Goal: Task Accomplishment & Management: Manage account settings

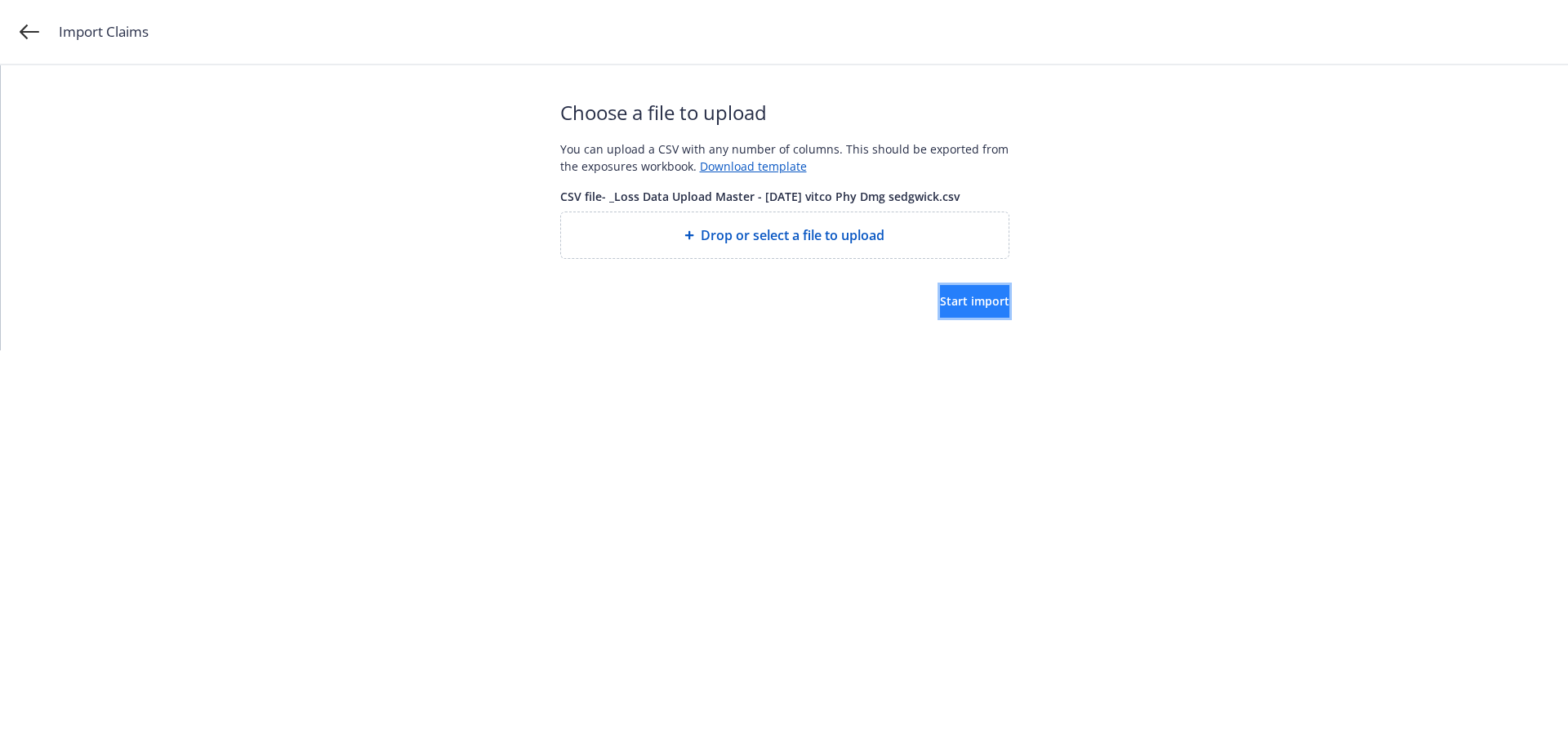
click at [942, 300] on span "Start import" at bounding box center [975, 301] width 70 height 16
click at [1184, 243] on div "Choose a file to upload You can upload a CSV with any number of columns. This s…" at bounding box center [784, 208] width 1567 height 285
click at [1156, 198] on div "Choose a file to upload You can upload a CSV with any number of columns. This s…" at bounding box center [784, 208] width 1567 height 285
click at [957, 300] on span "Start import" at bounding box center [975, 301] width 70 height 16
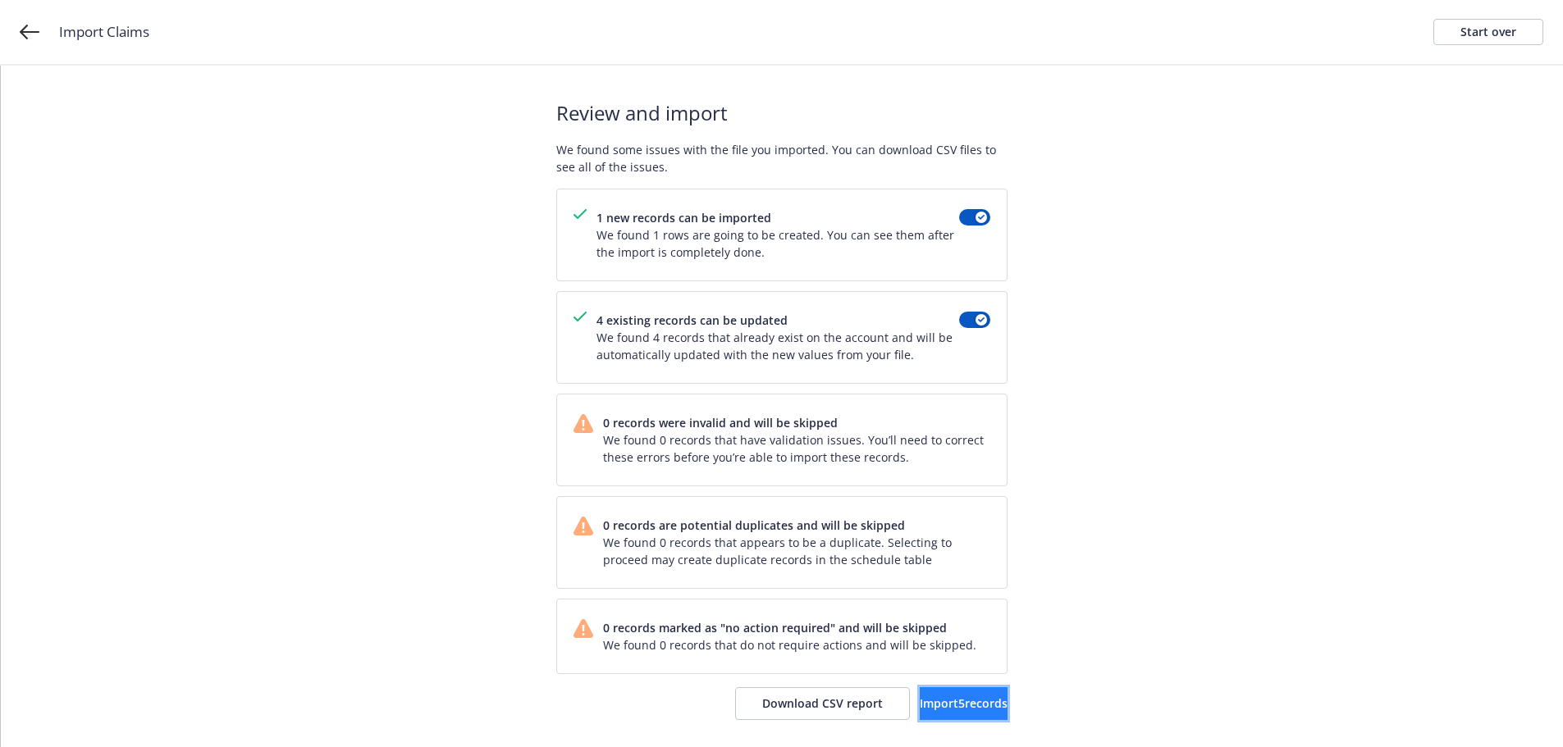
click at [955, 704] on span "Import 5 records" at bounding box center [964, 704] width 88 height 16
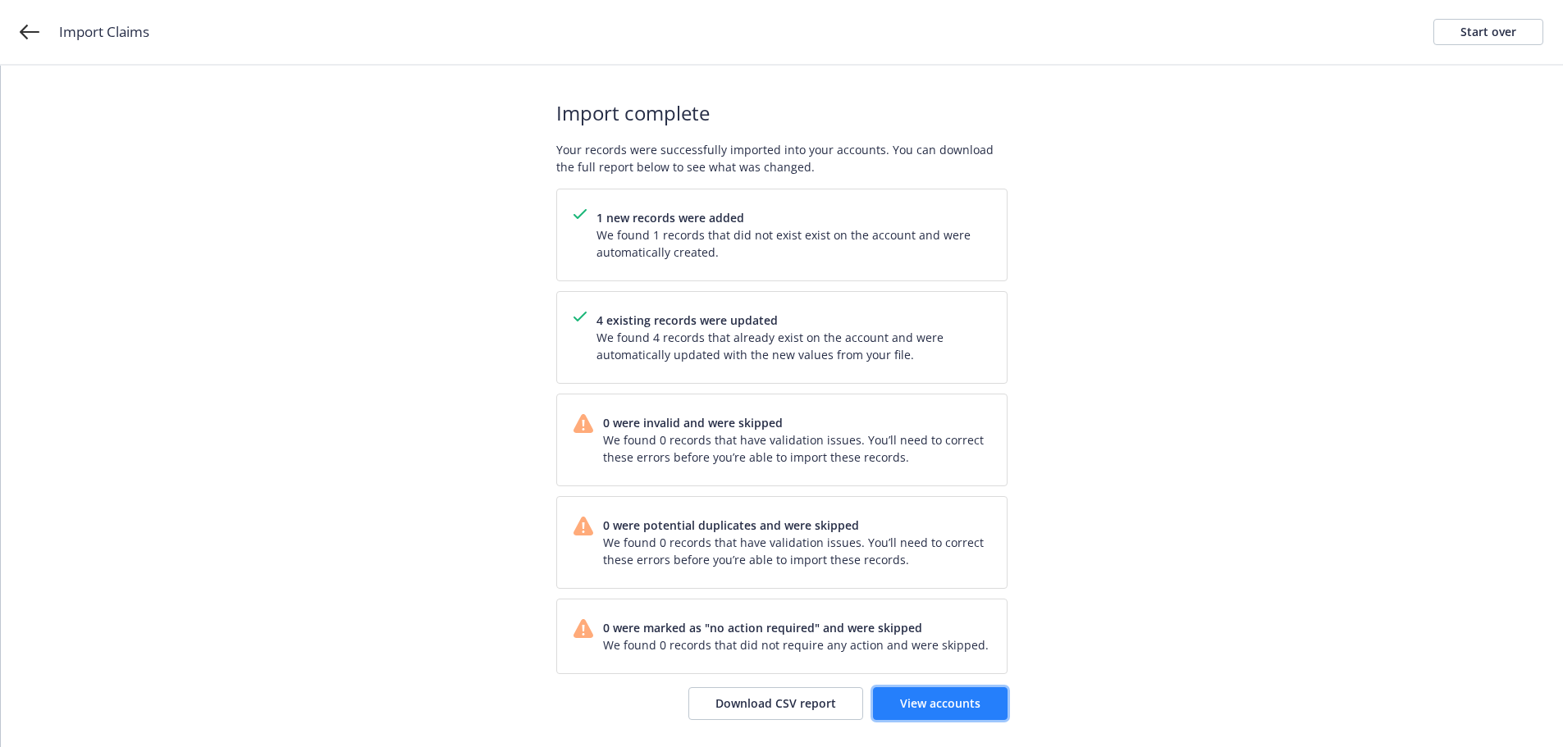
click at [922, 701] on span "View accounts" at bounding box center [940, 704] width 80 height 16
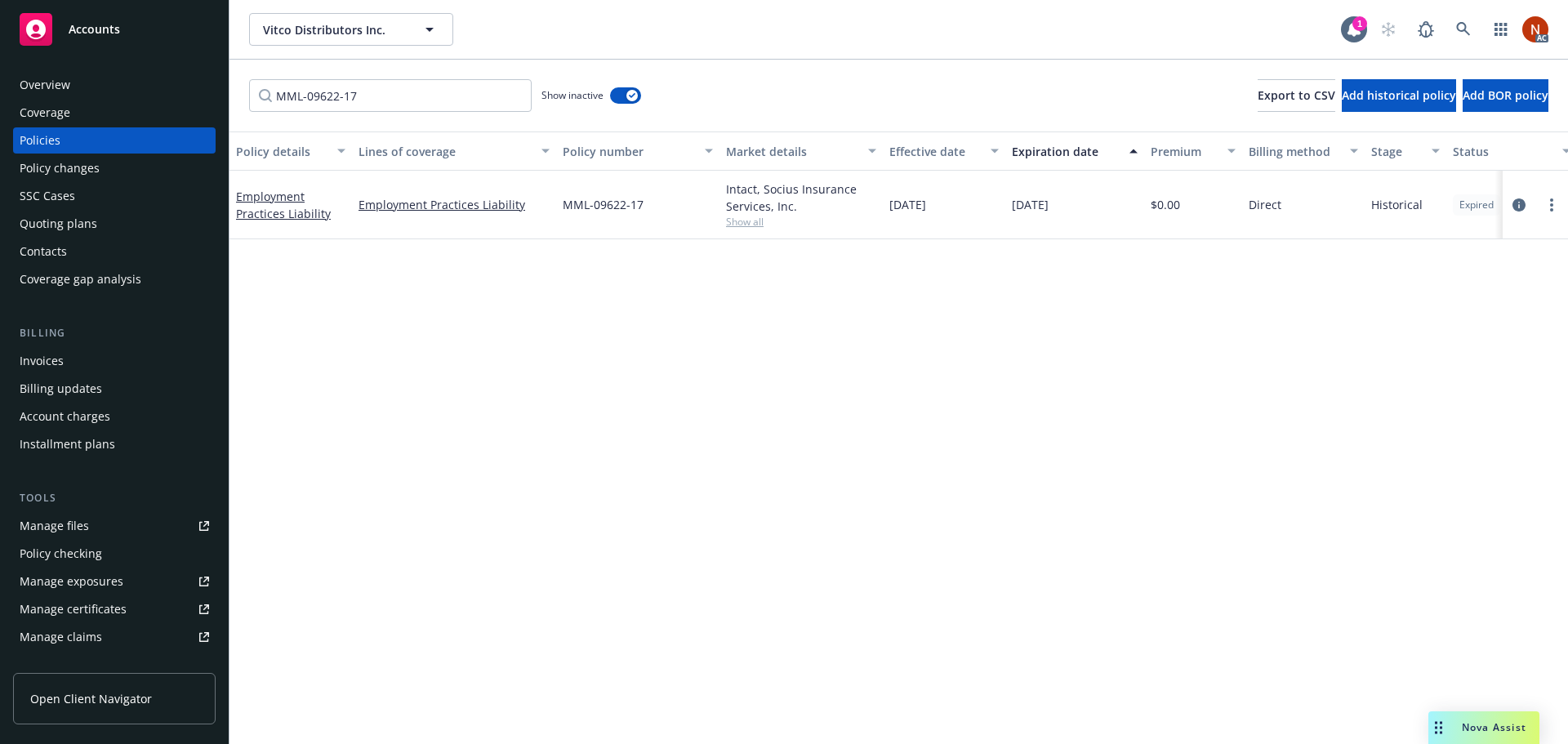
click at [102, 84] on div "Overview" at bounding box center [114, 85] width 189 height 26
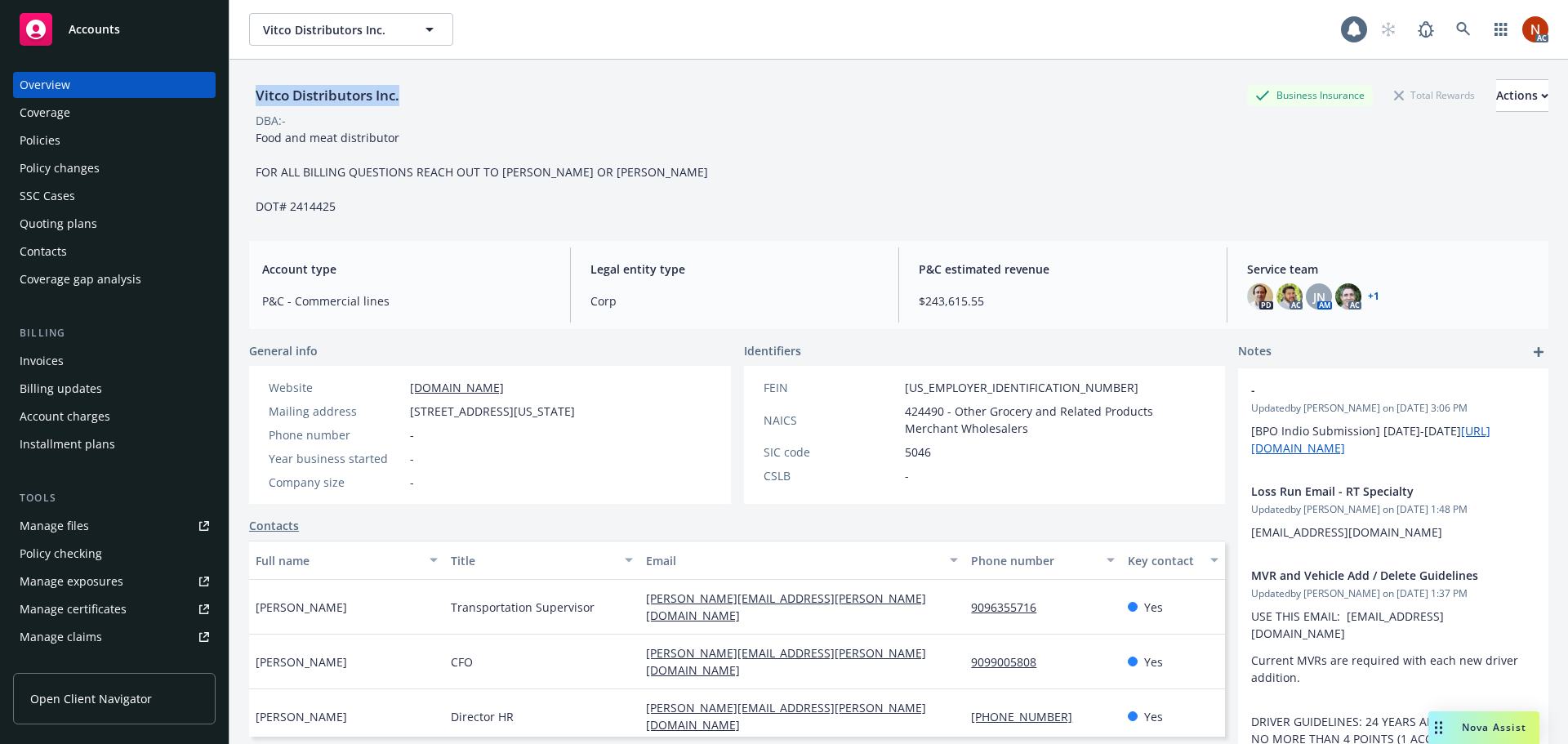
drag, startPoint x: 412, startPoint y: 98, endPoint x: 248, endPoint y: 100, distance: 164.0
click at [248, 100] on div "Vitco Distributors Inc. Business Insurance Total Rewards Actions DBA: - Food an…" at bounding box center [899, 431] width 1339 height 744
copy div "Vitco Distributors Inc."
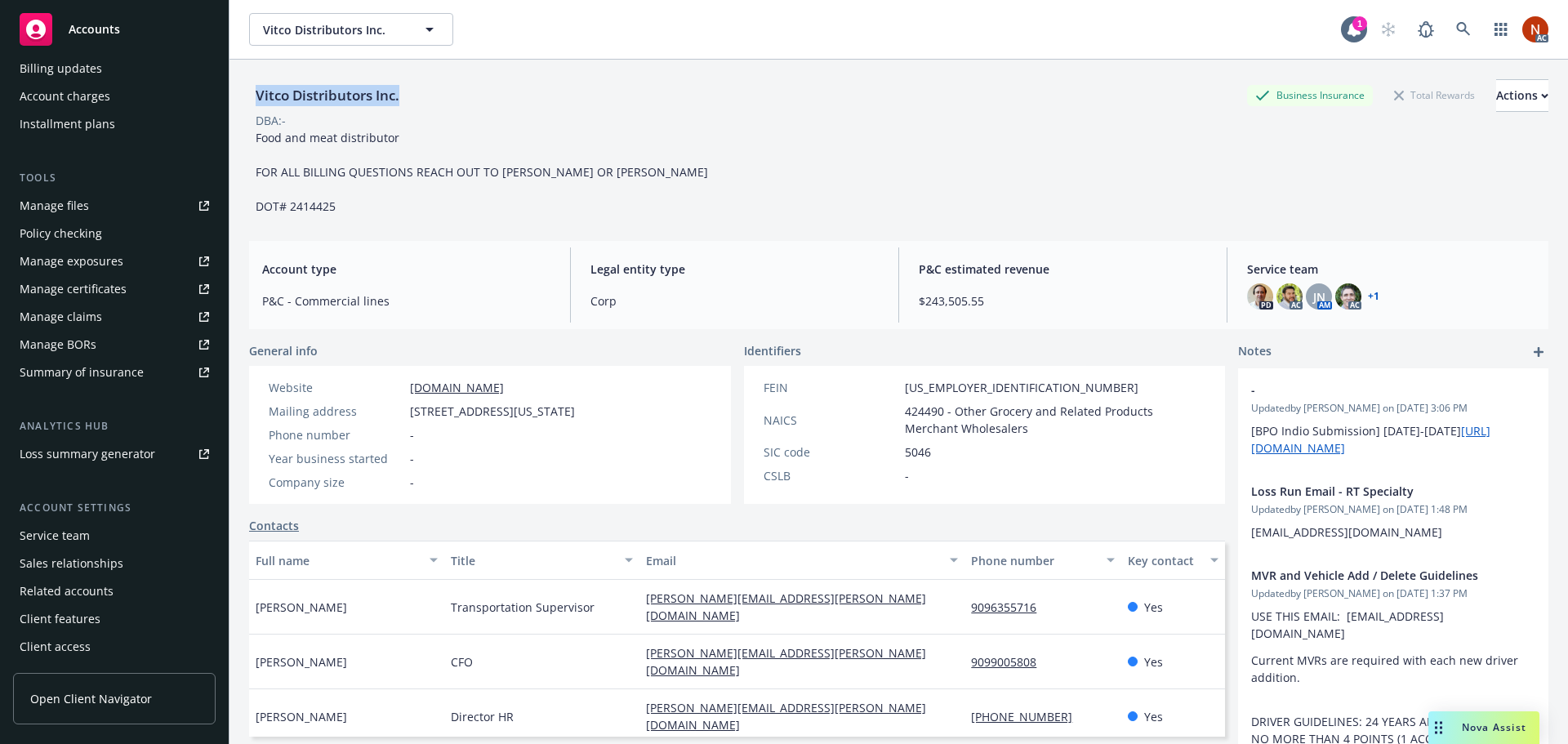
click at [98, 534] on div "Service team" at bounding box center [114, 536] width 189 height 26
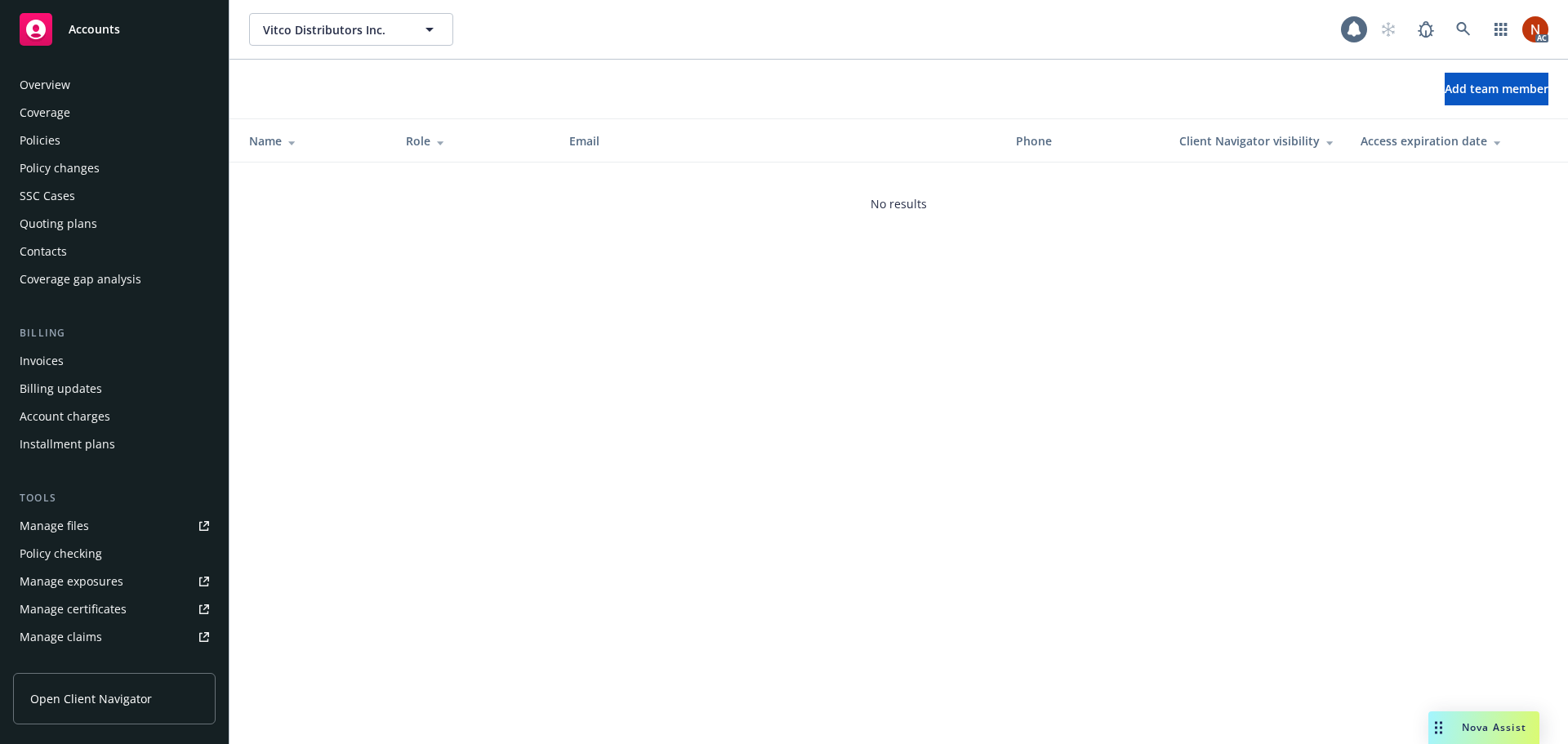
scroll to position [321, 0]
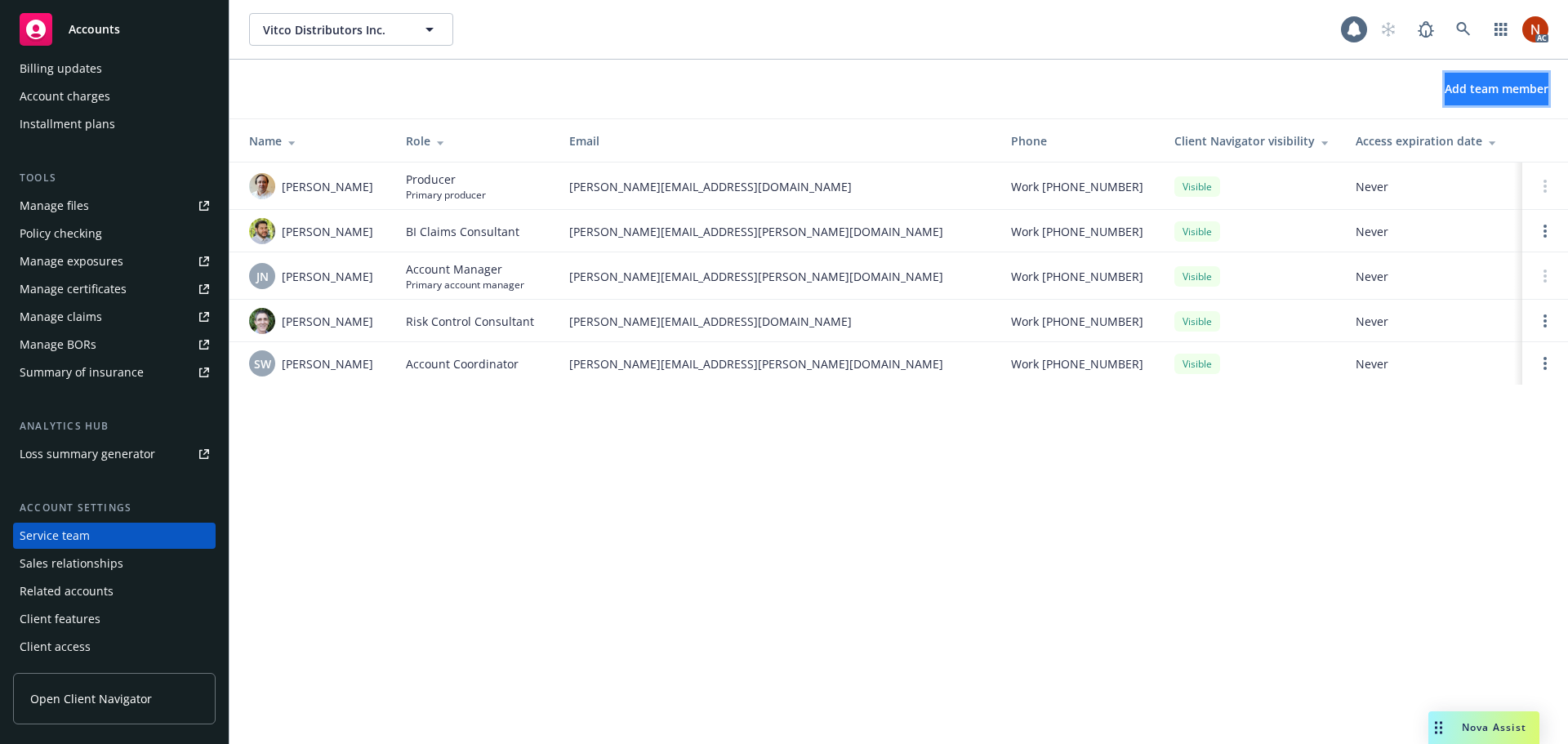
click at [1446, 85] on span "Add team member" at bounding box center [1496, 89] width 104 height 16
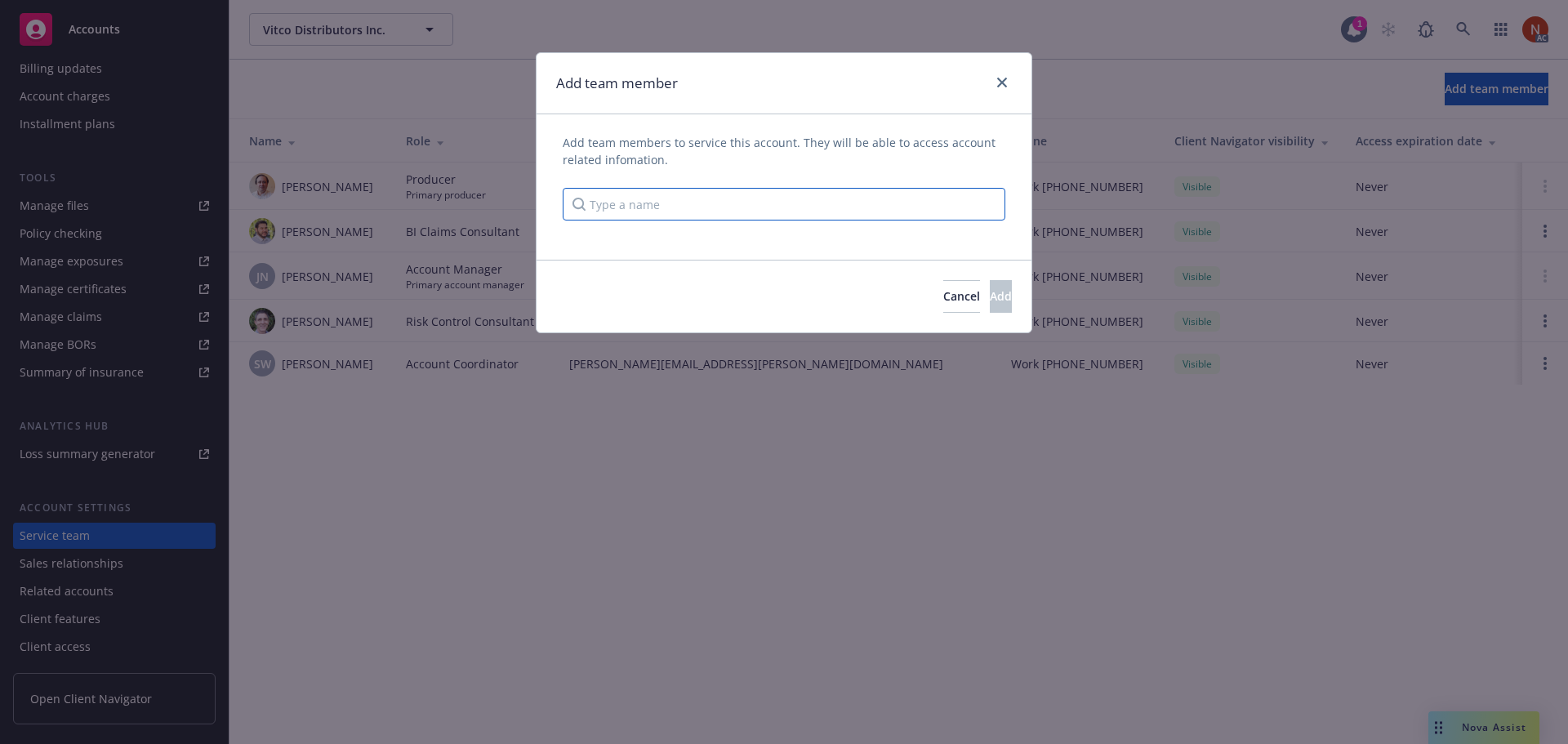
click at [820, 203] on input "Type a name" at bounding box center [784, 204] width 443 height 33
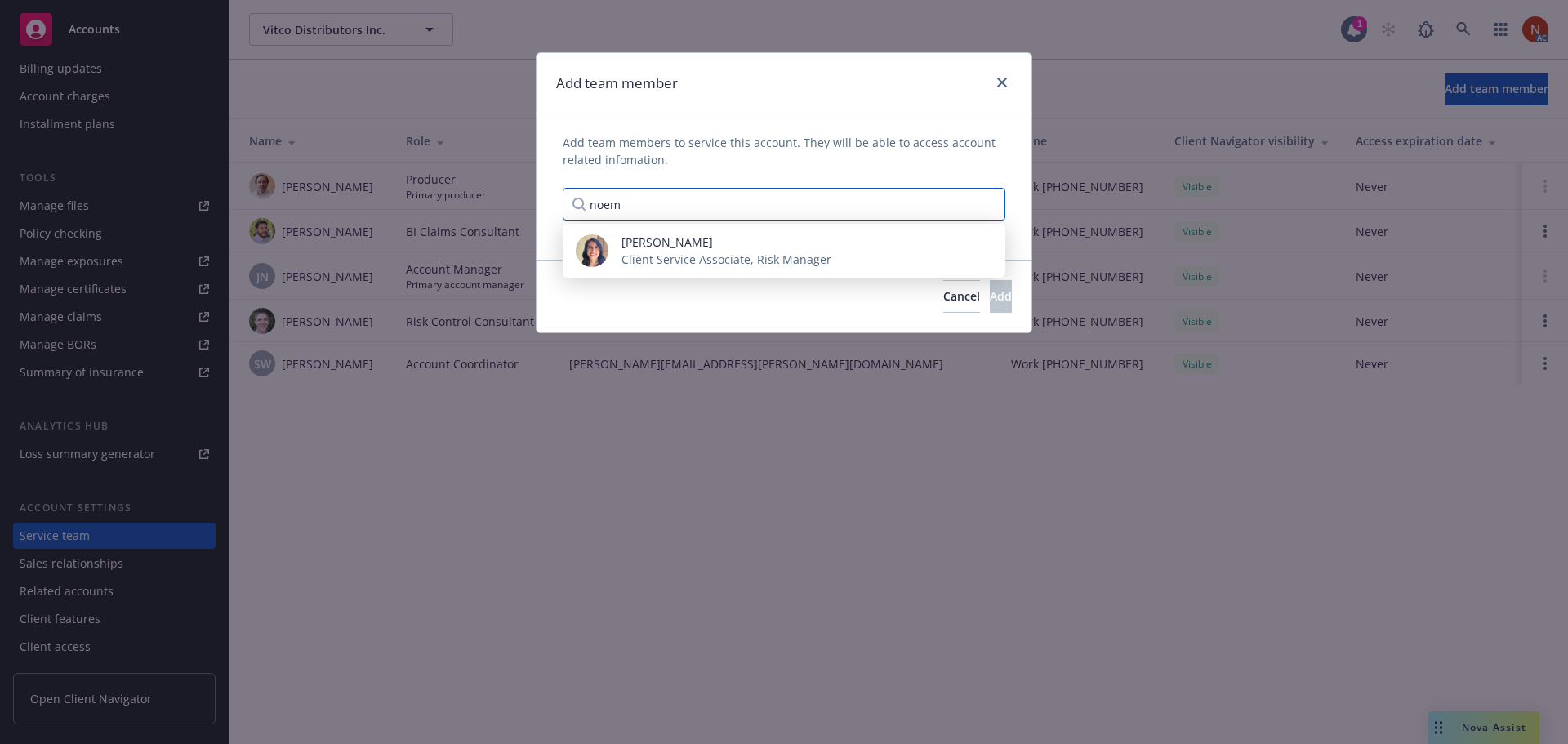
type input "noem"
click at [946, 76] on div "Add team member" at bounding box center [784, 84] width 495 height 62
click at [1001, 83] on icon "close" at bounding box center [1003, 83] width 10 height 10
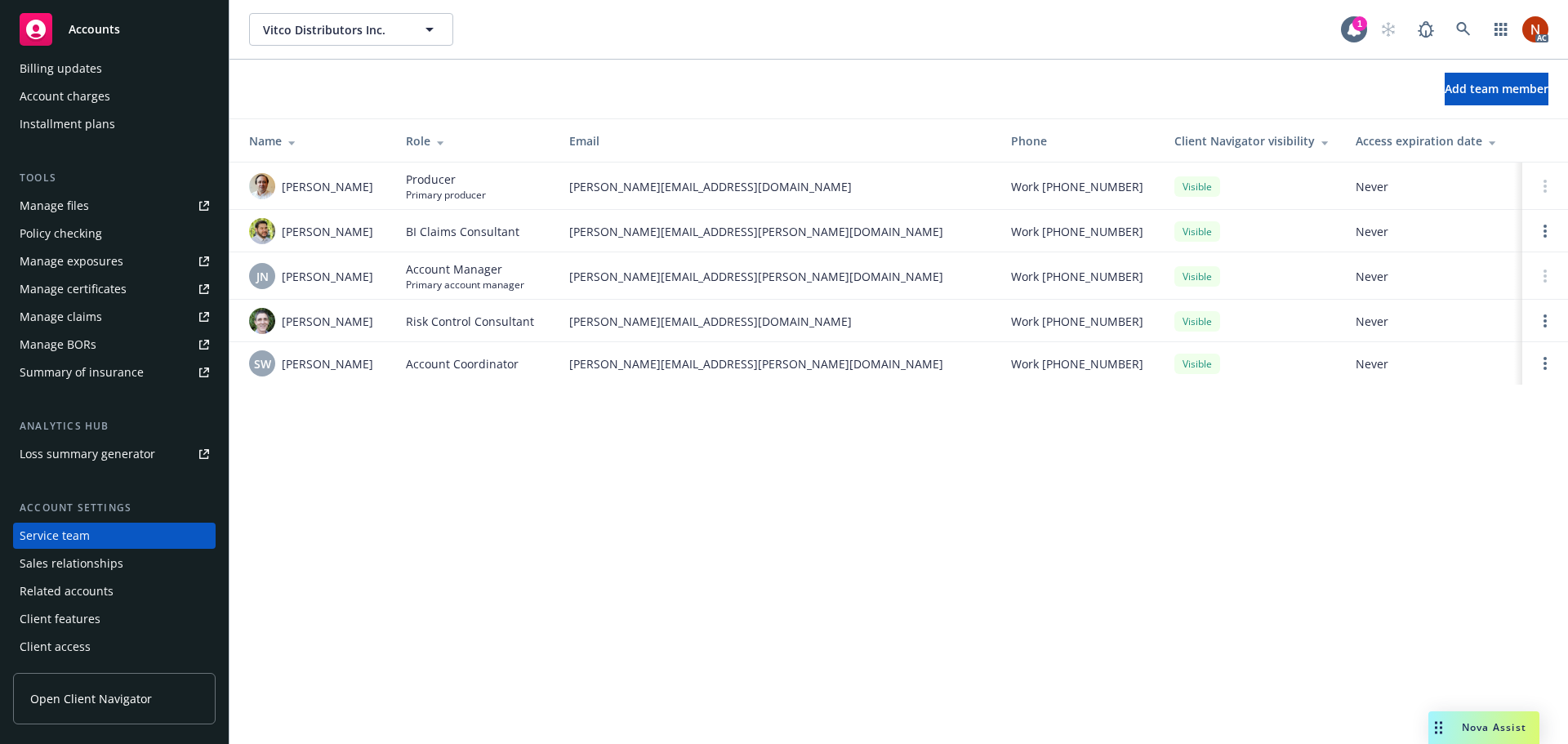
click at [98, 615] on div "Client features" at bounding box center [114, 620] width 189 height 26
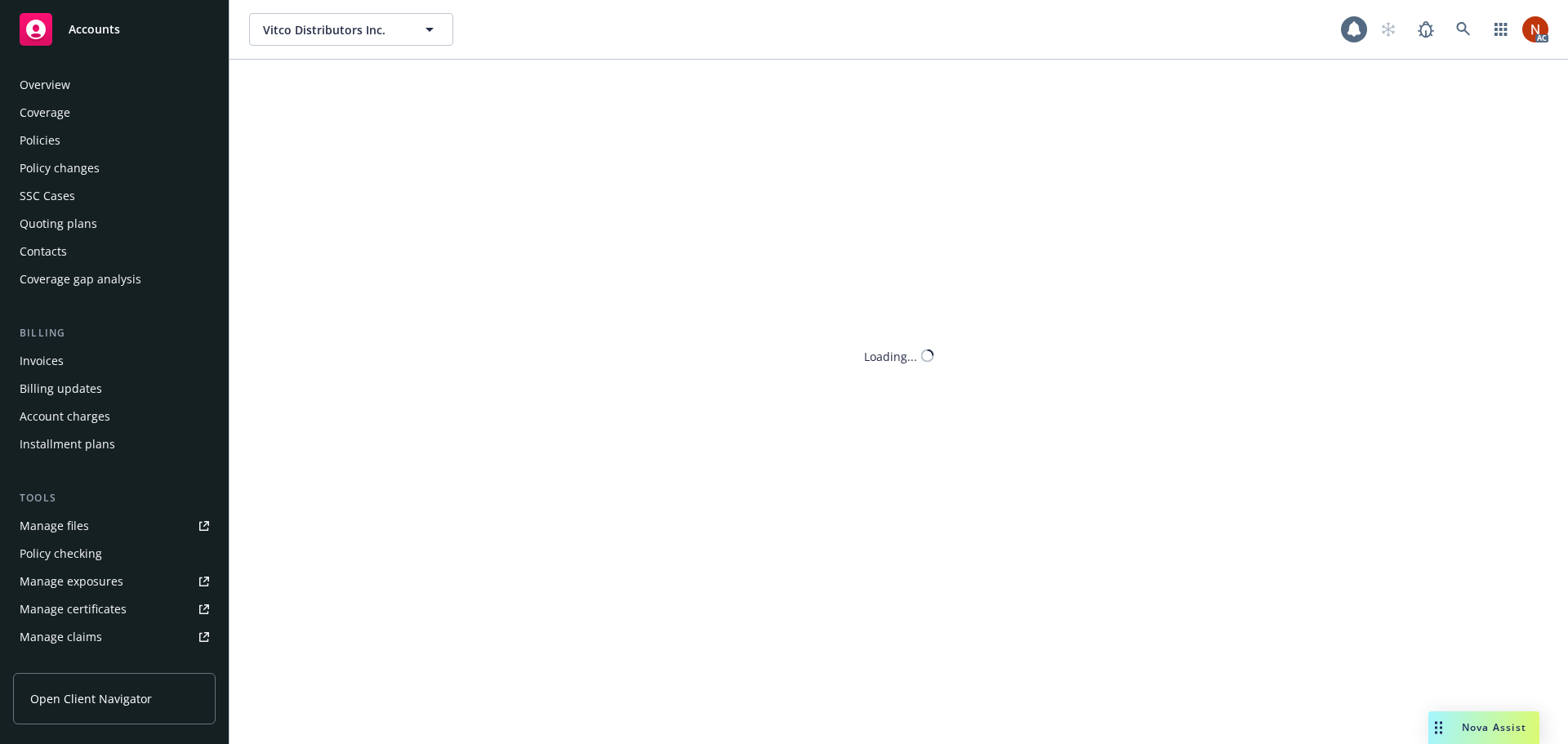
scroll to position [321, 0]
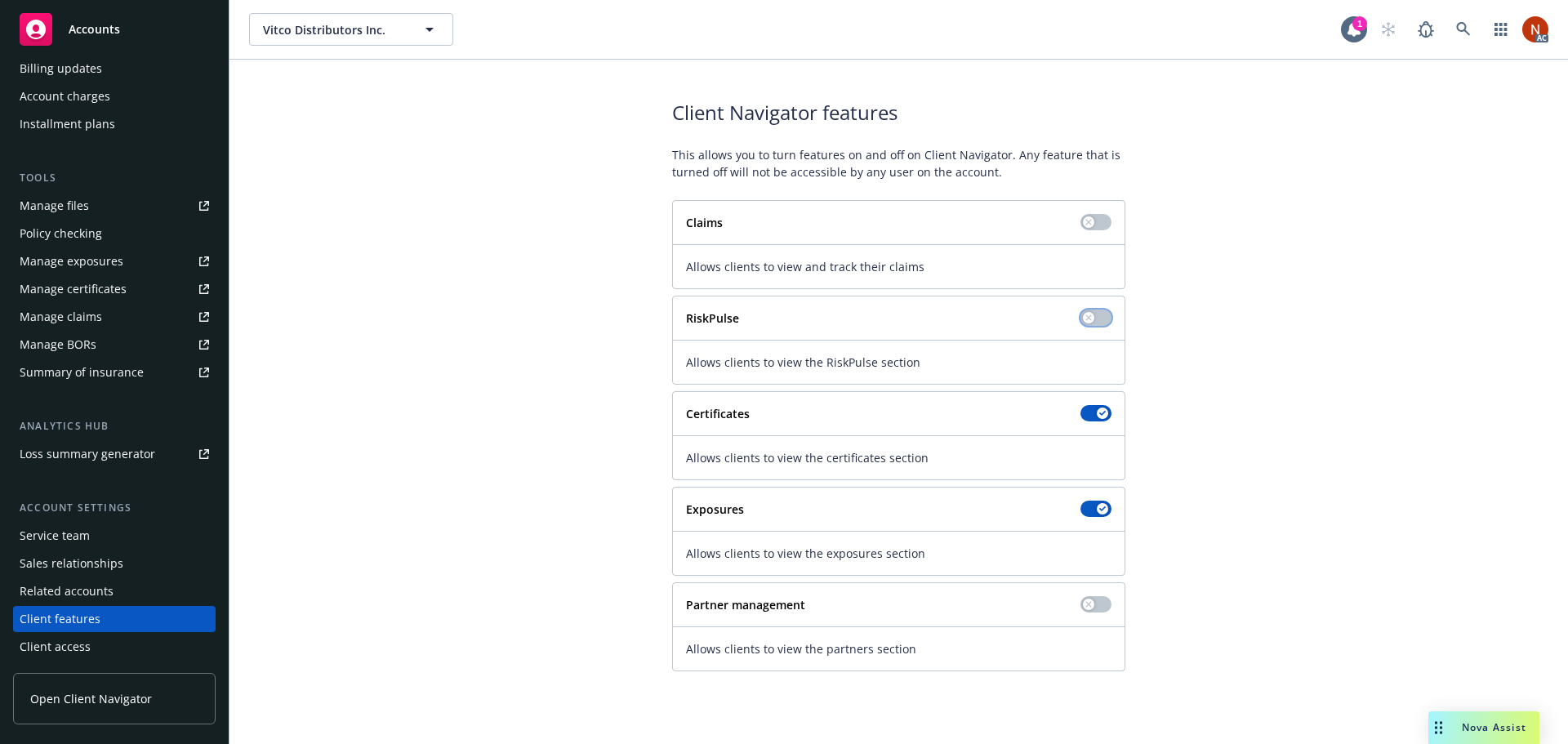
click at [1091, 312] on div "button" at bounding box center [1088, 317] width 11 height 11
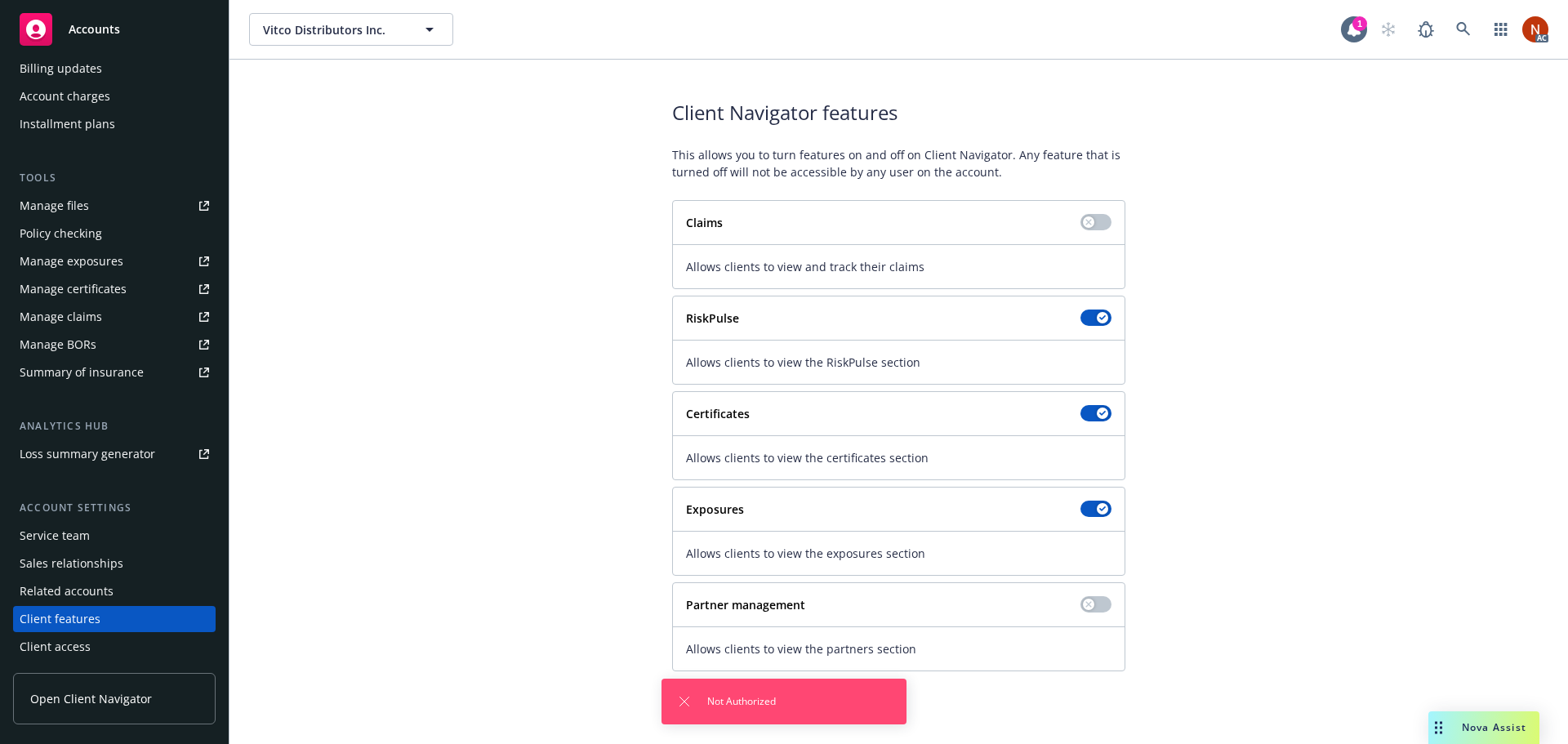
click at [60, 542] on div "Service team" at bounding box center [55, 536] width 71 height 26
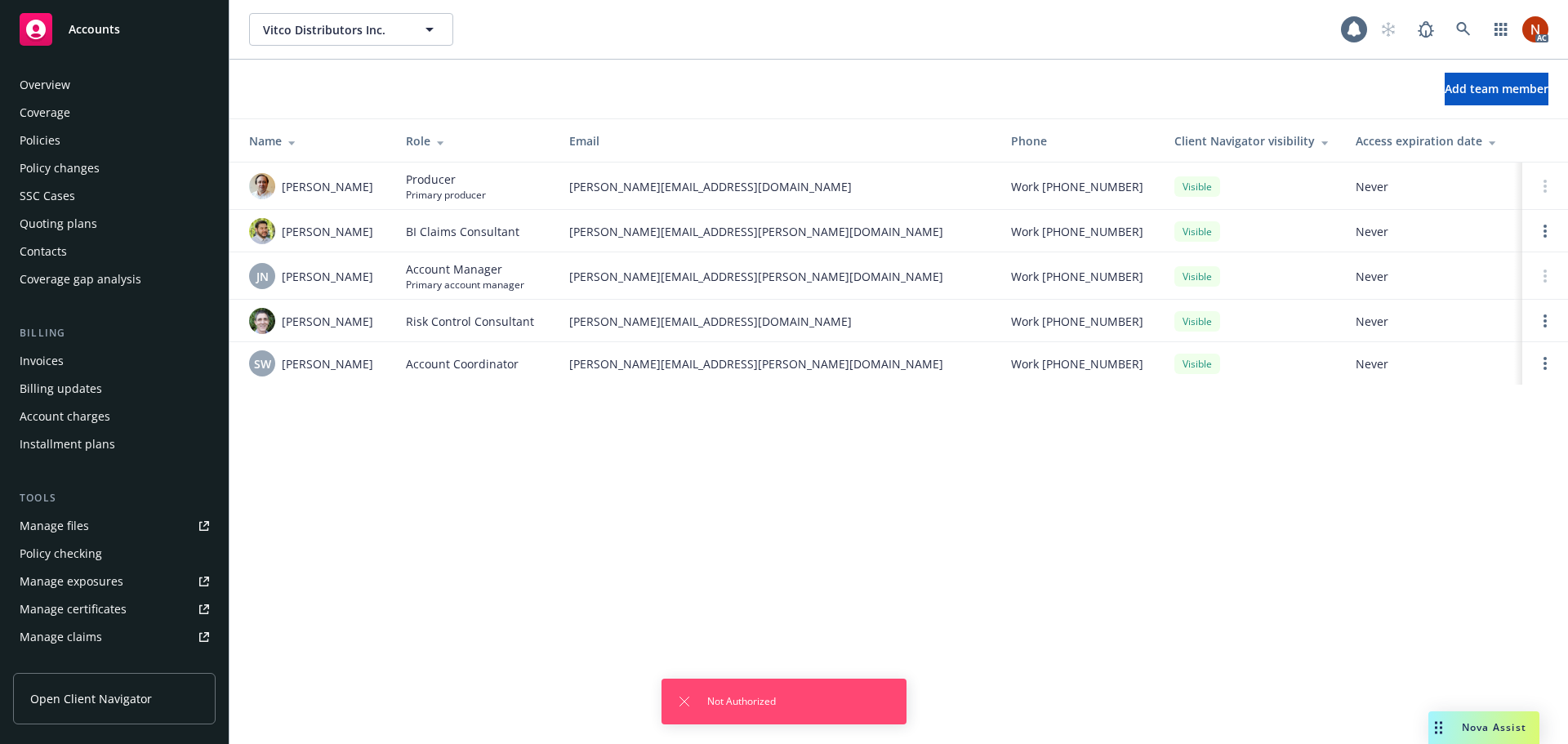
scroll to position [321, 0]
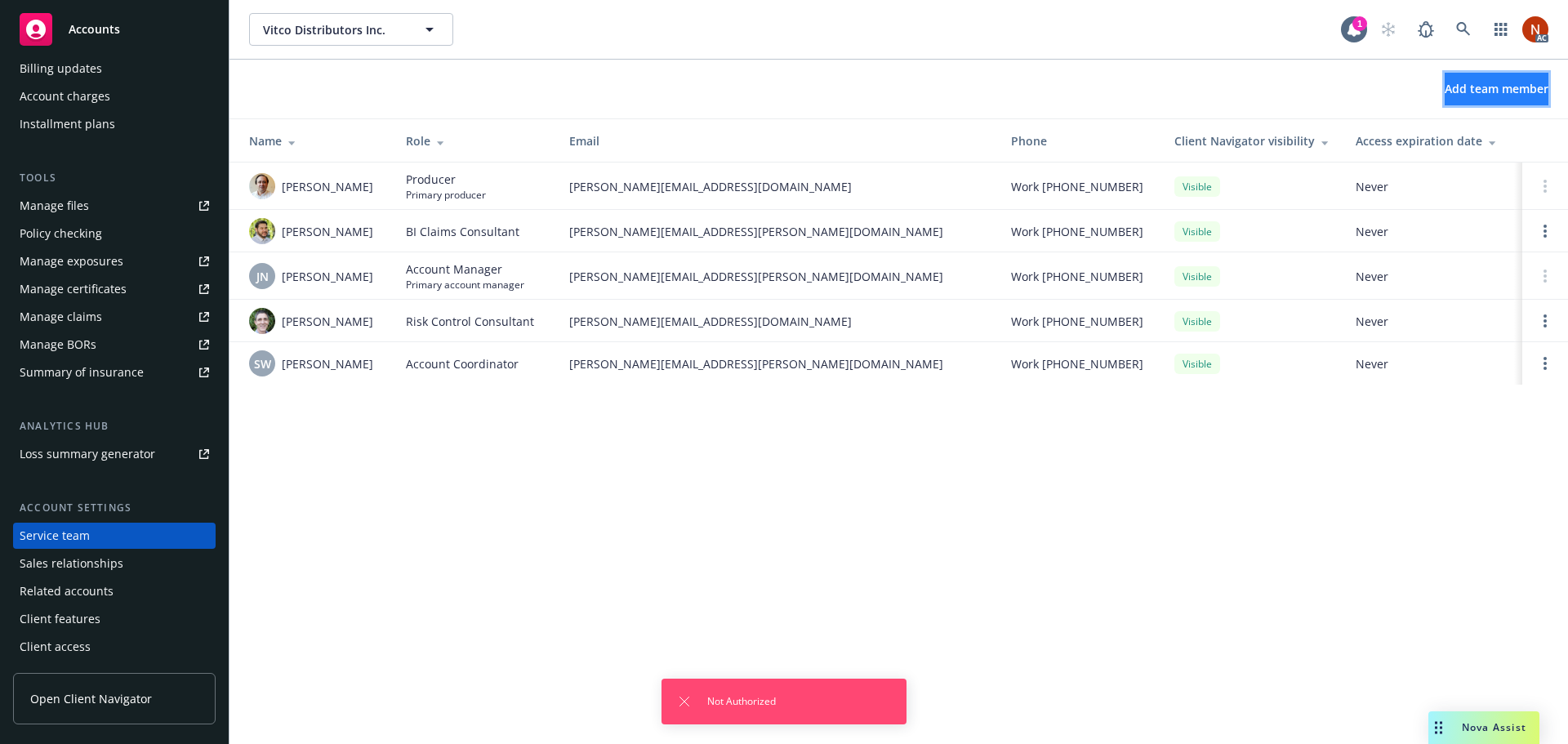
click at [1445, 102] on button "Add team member" at bounding box center [1496, 89] width 104 height 33
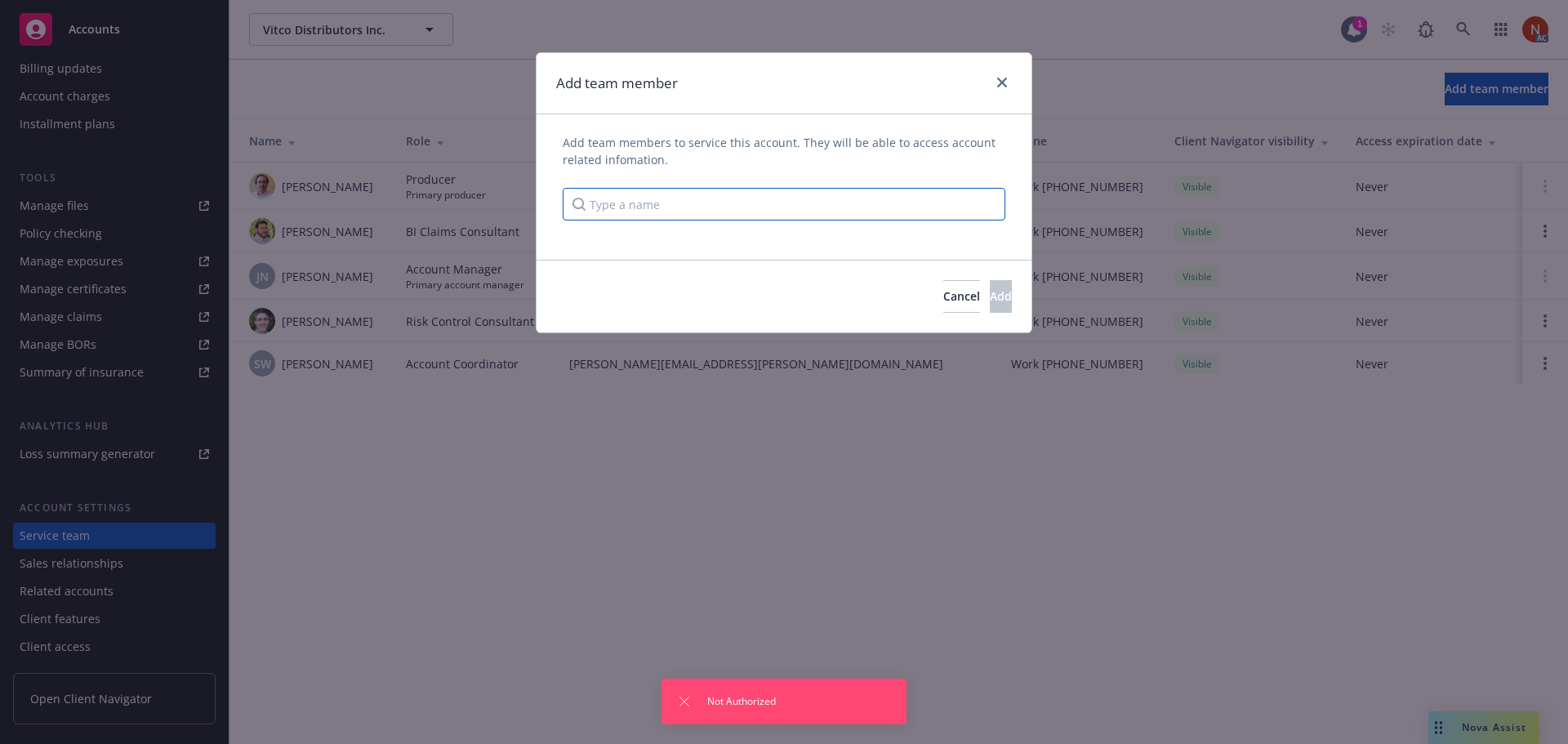
click at [893, 204] on input "Type a name" at bounding box center [784, 204] width 443 height 33
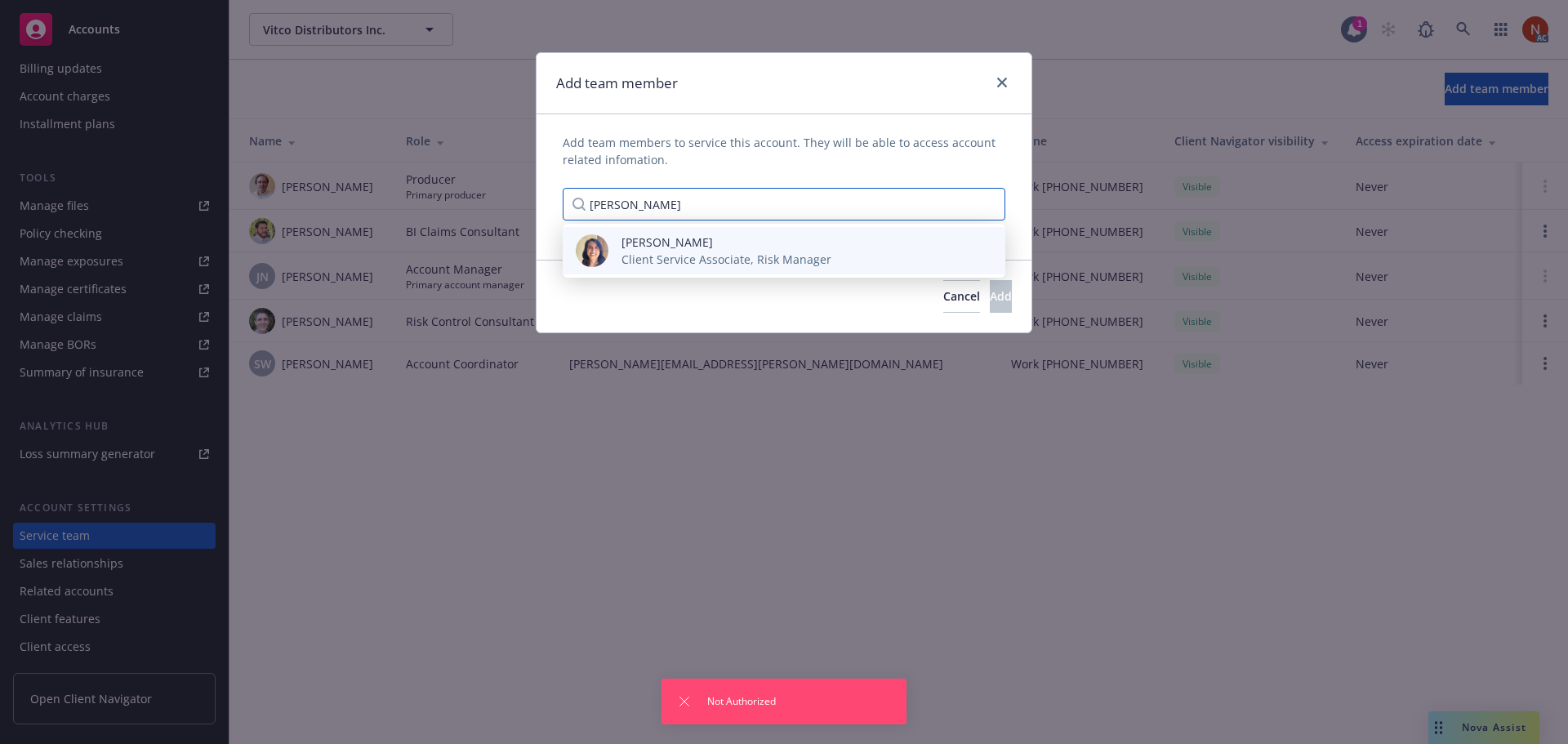
type input "noemy"
click at [869, 236] on div "Noemy Rincon Client Service Associate, Risk Manager" at bounding box center [784, 251] width 416 height 34
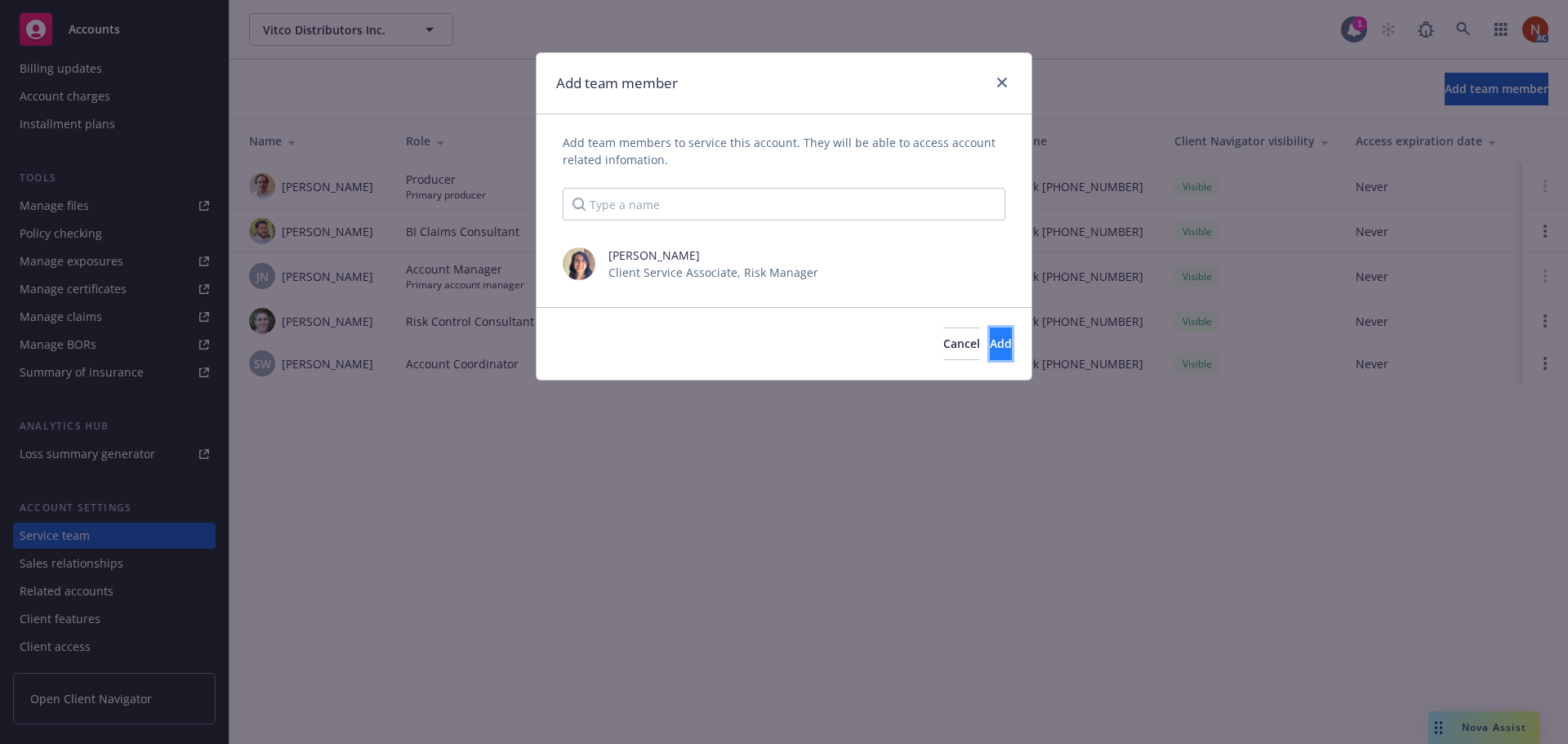
click at [990, 345] on span "Add" at bounding box center [1001, 344] width 22 height 16
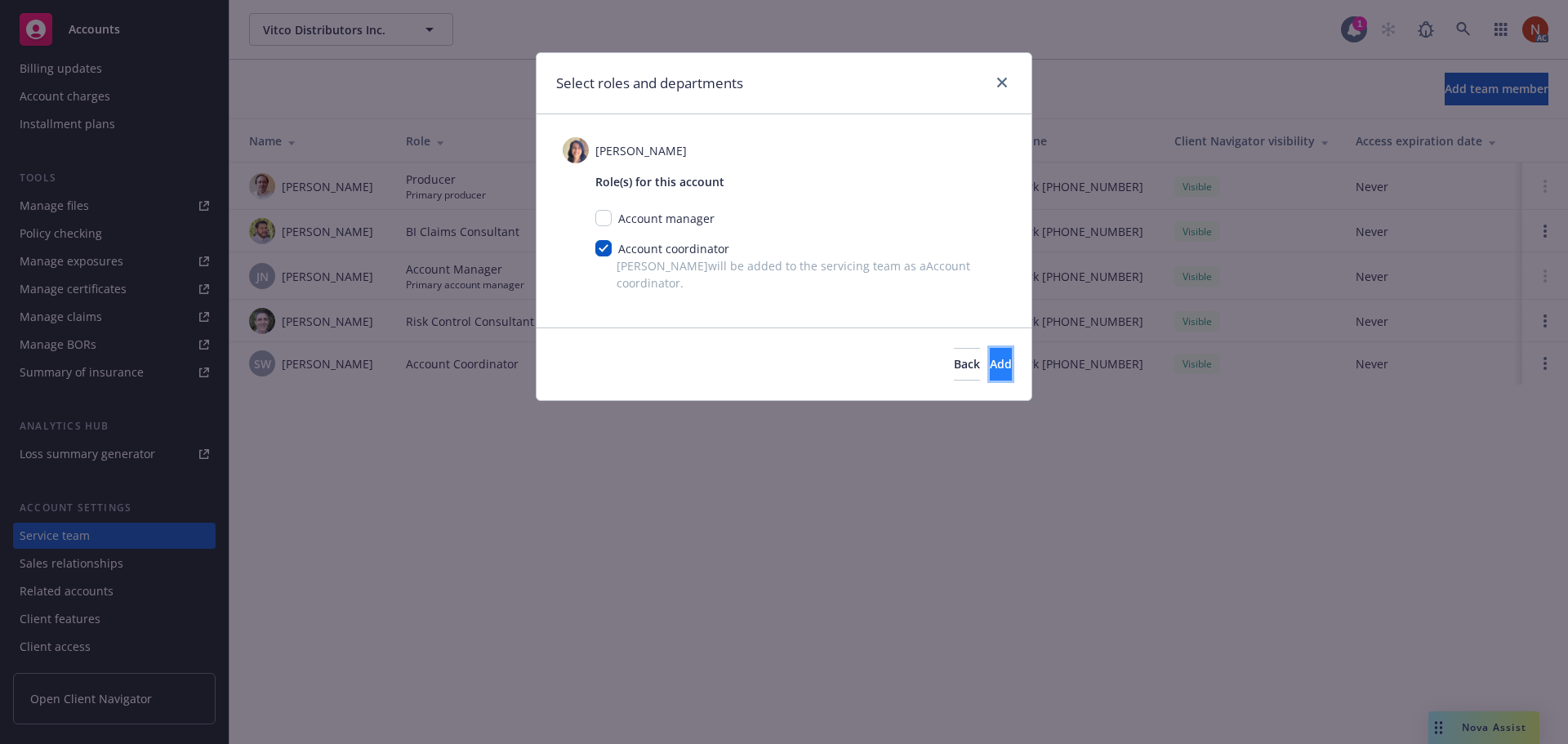
click at [990, 370] on span "Add" at bounding box center [1001, 365] width 22 height 16
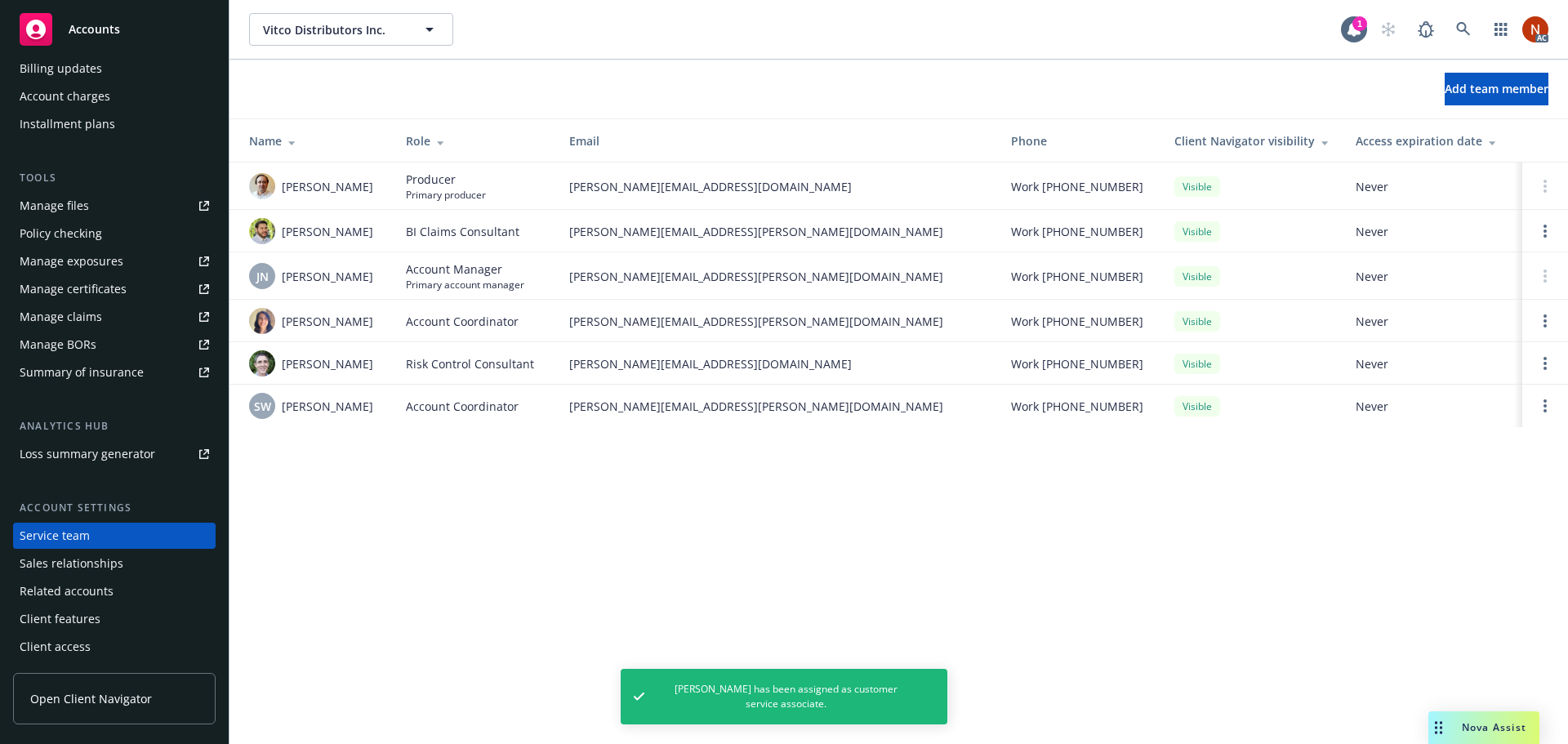
click at [98, 640] on div "Client access" at bounding box center [114, 647] width 189 height 26
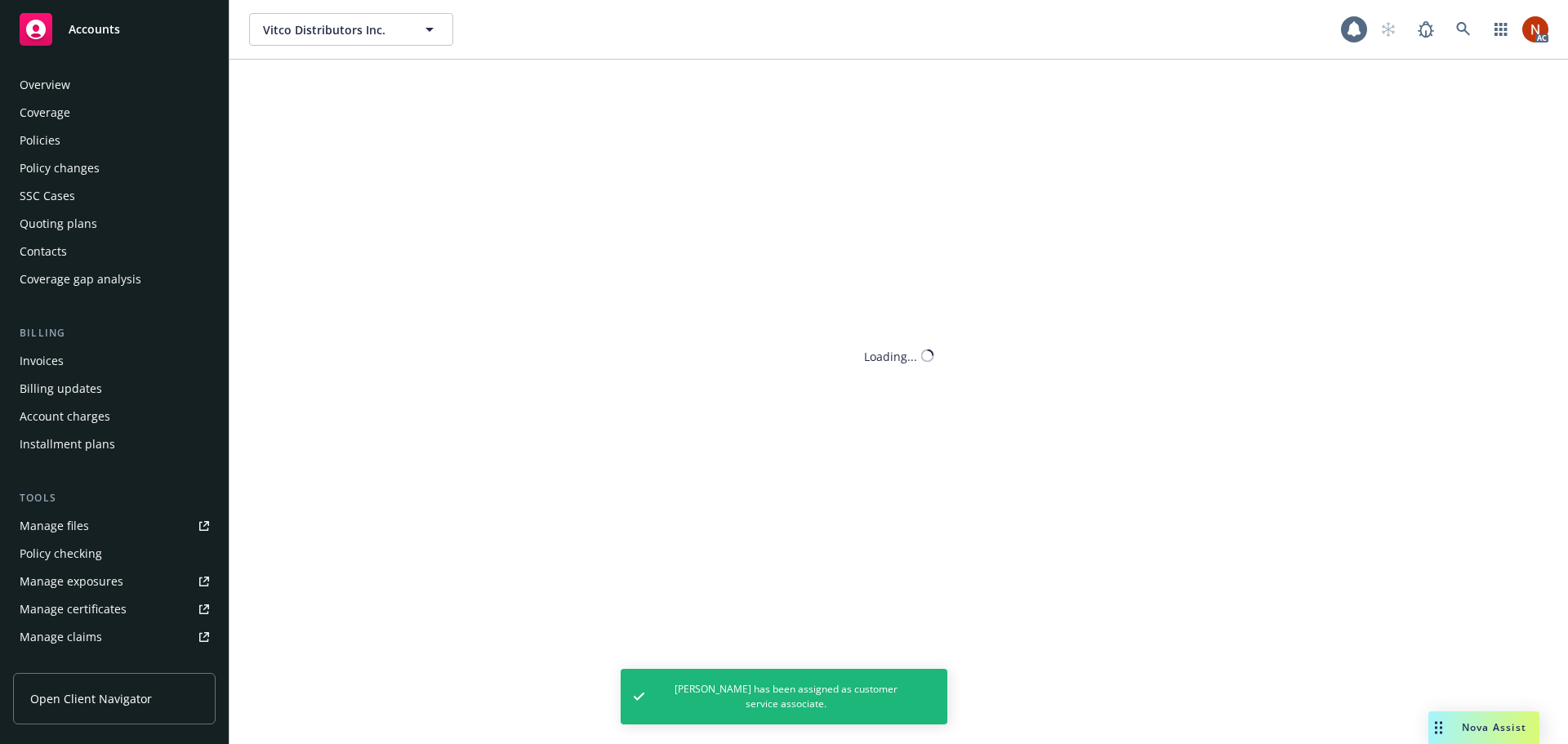
scroll to position [321, 0]
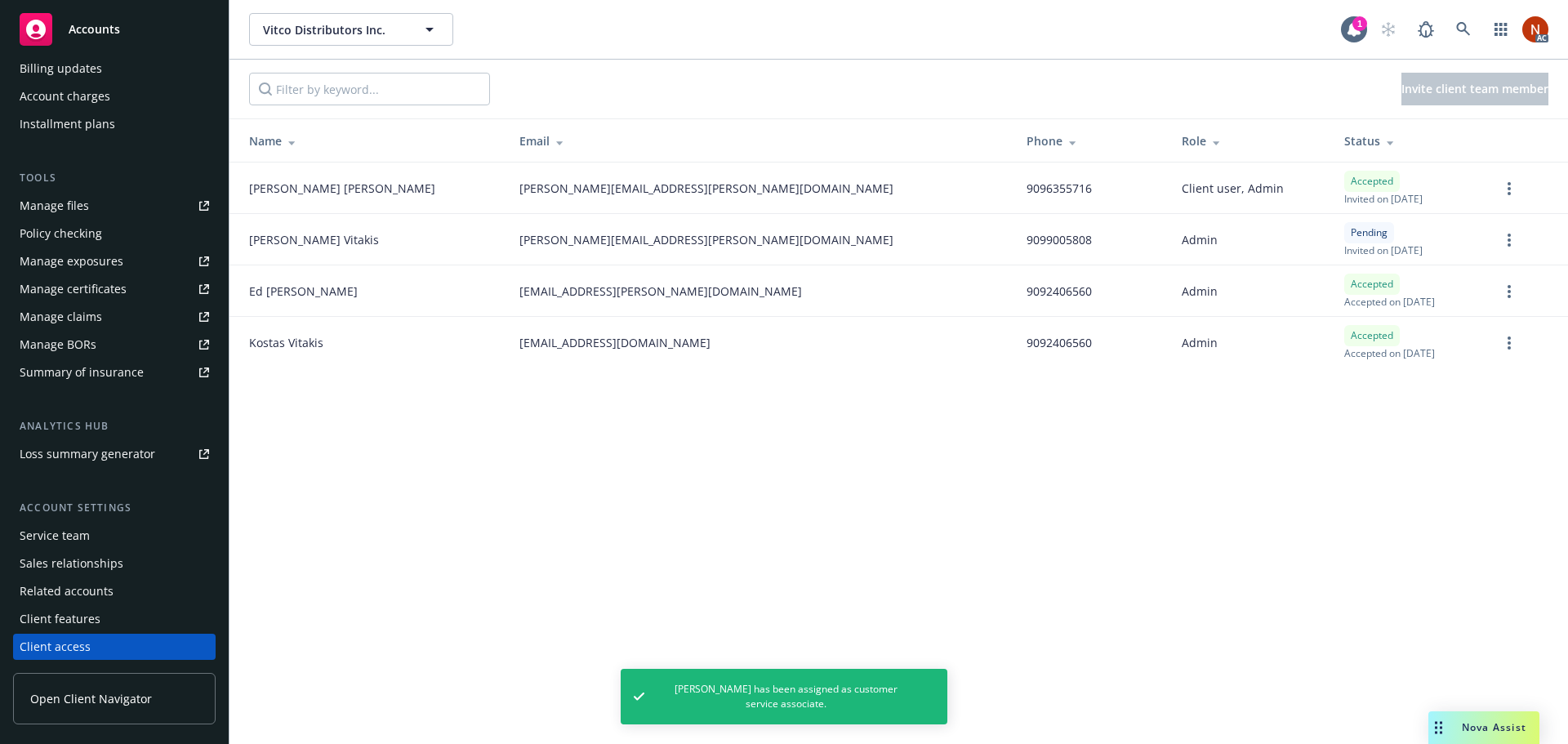
click at [108, 620] on div "Client features" at bounding box center [114, 620] width 189 height 26
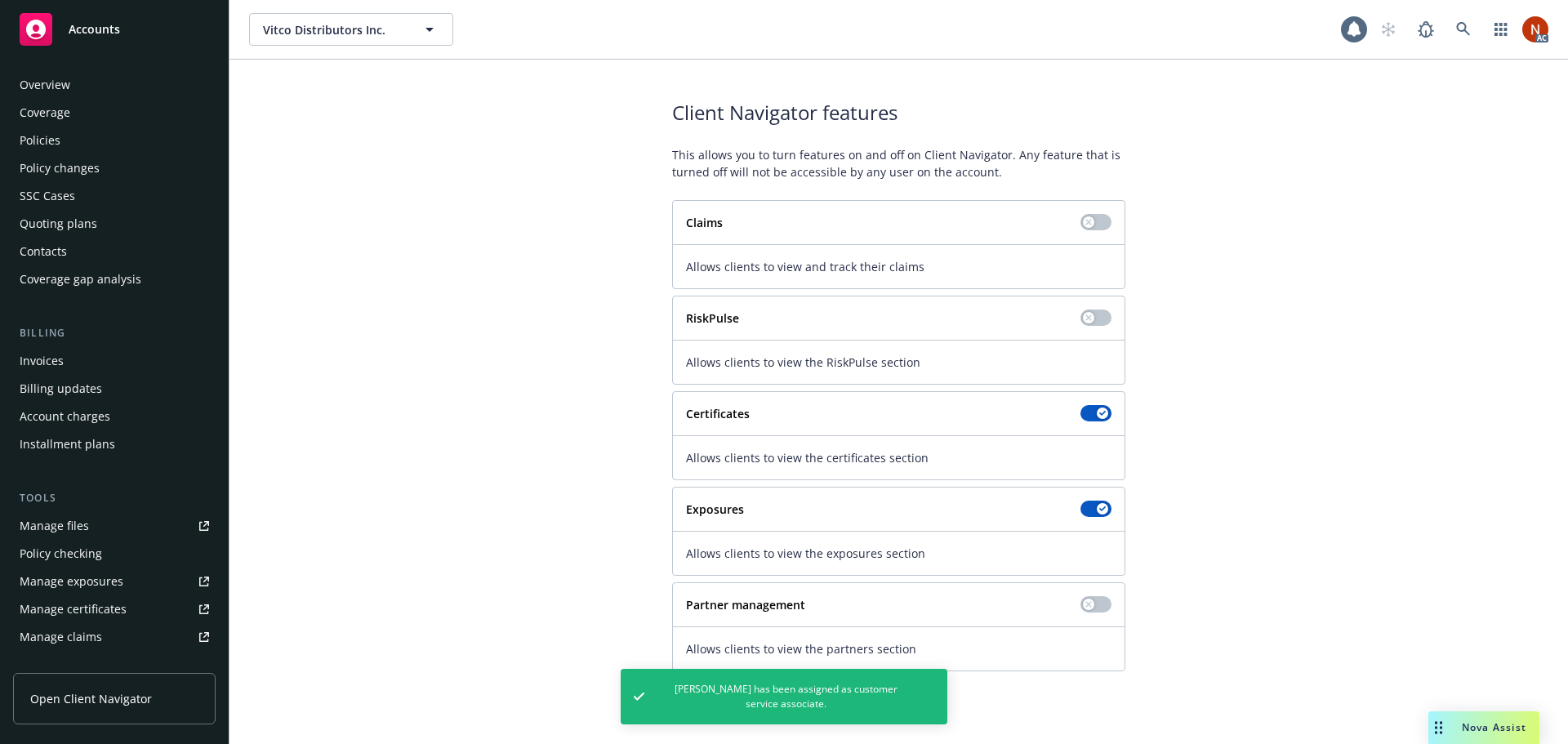
scroll to position [321, 0]
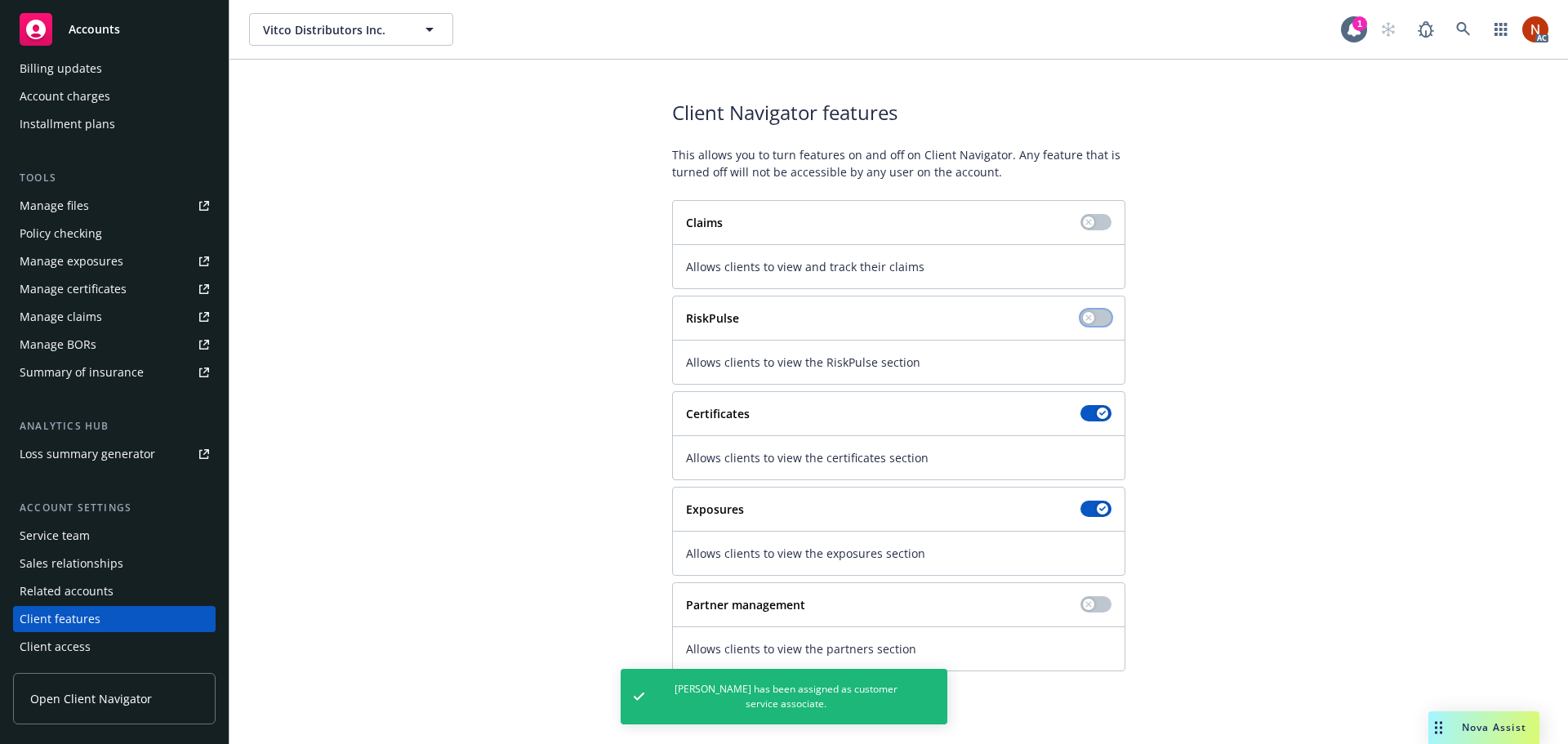
click at [1103, 312] on button "button" at bounding box center [1095, 318] width 31 height 16
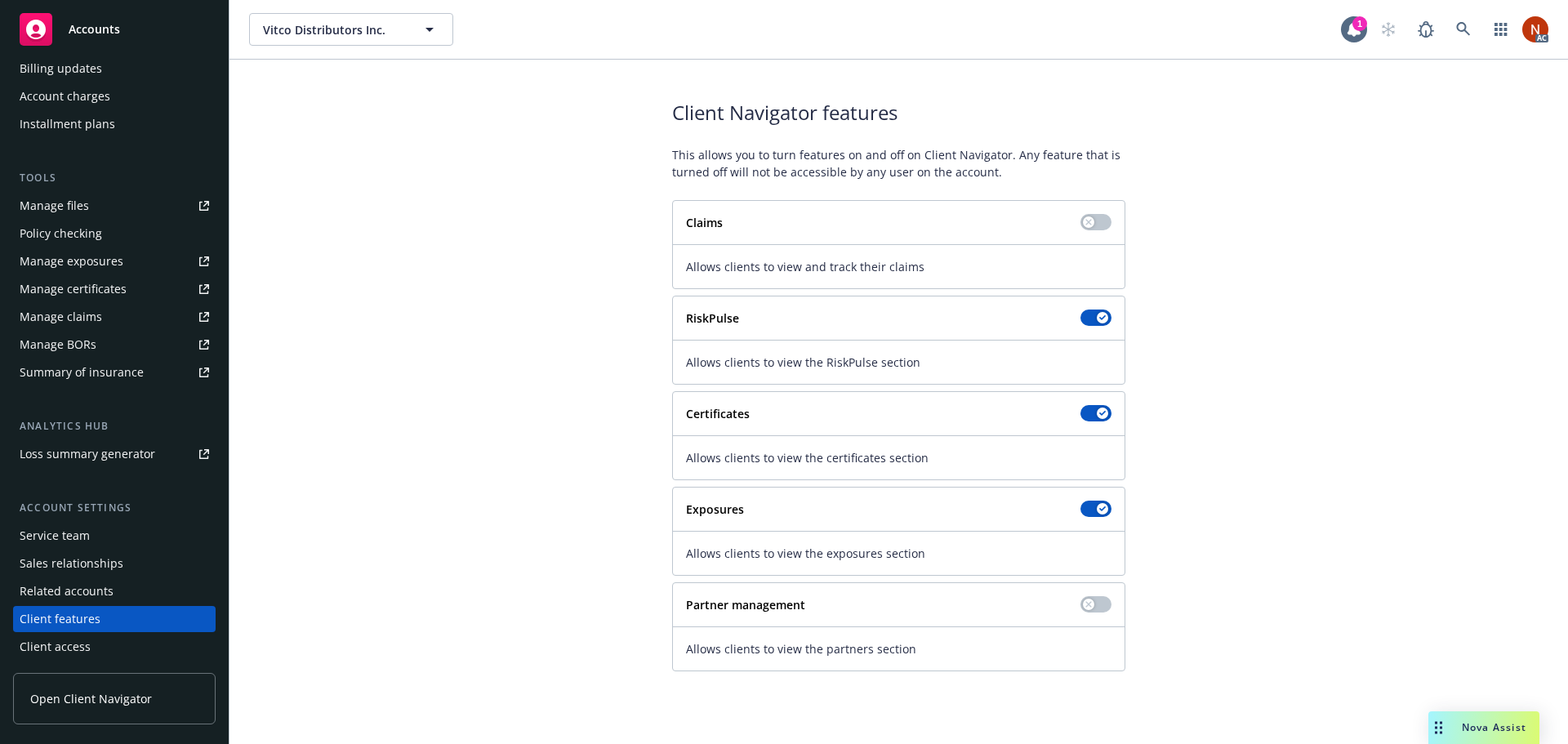
click at [95, 538] on div "Service team" at bounding box center [114, 536] width 189 height 26
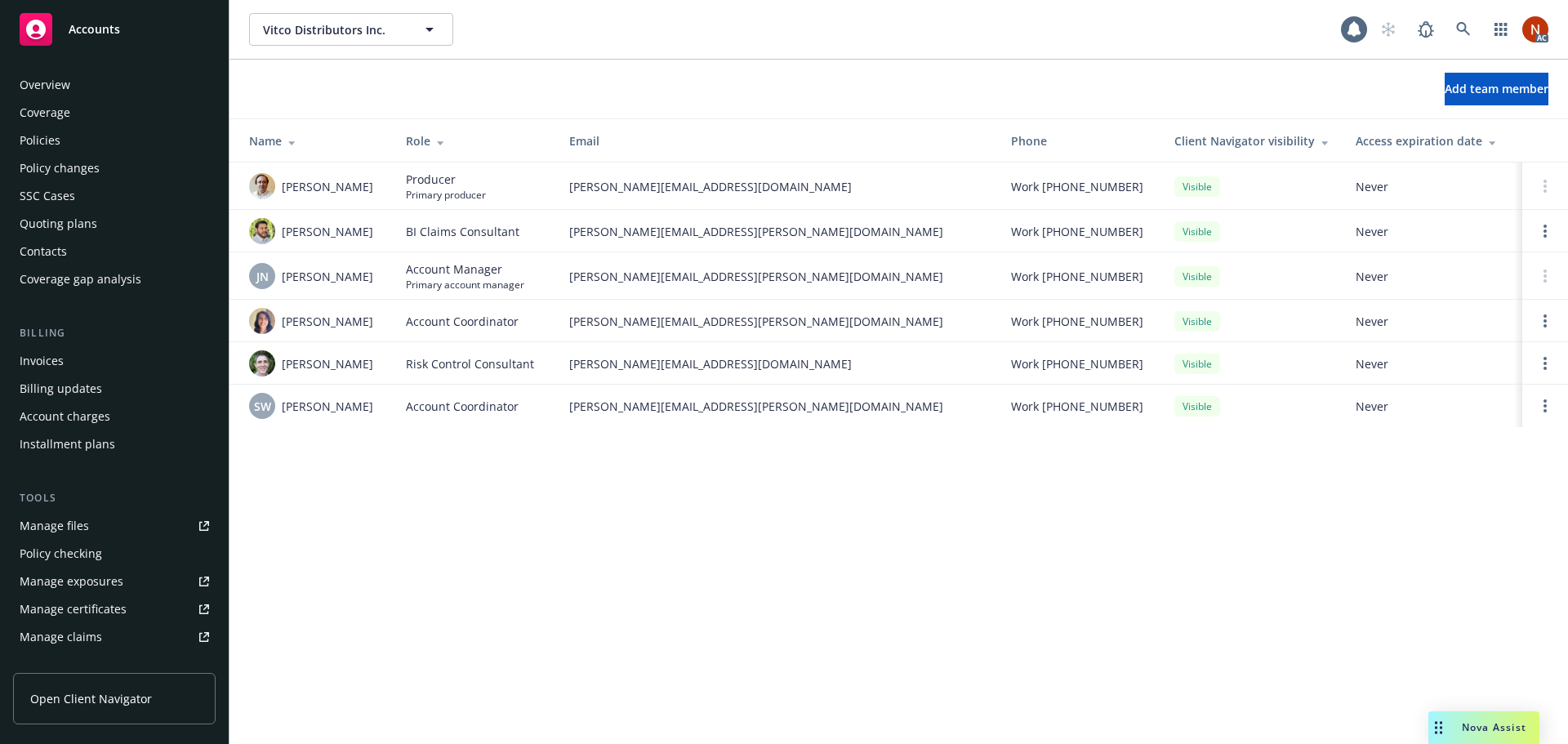
scroll to position [321, 0]
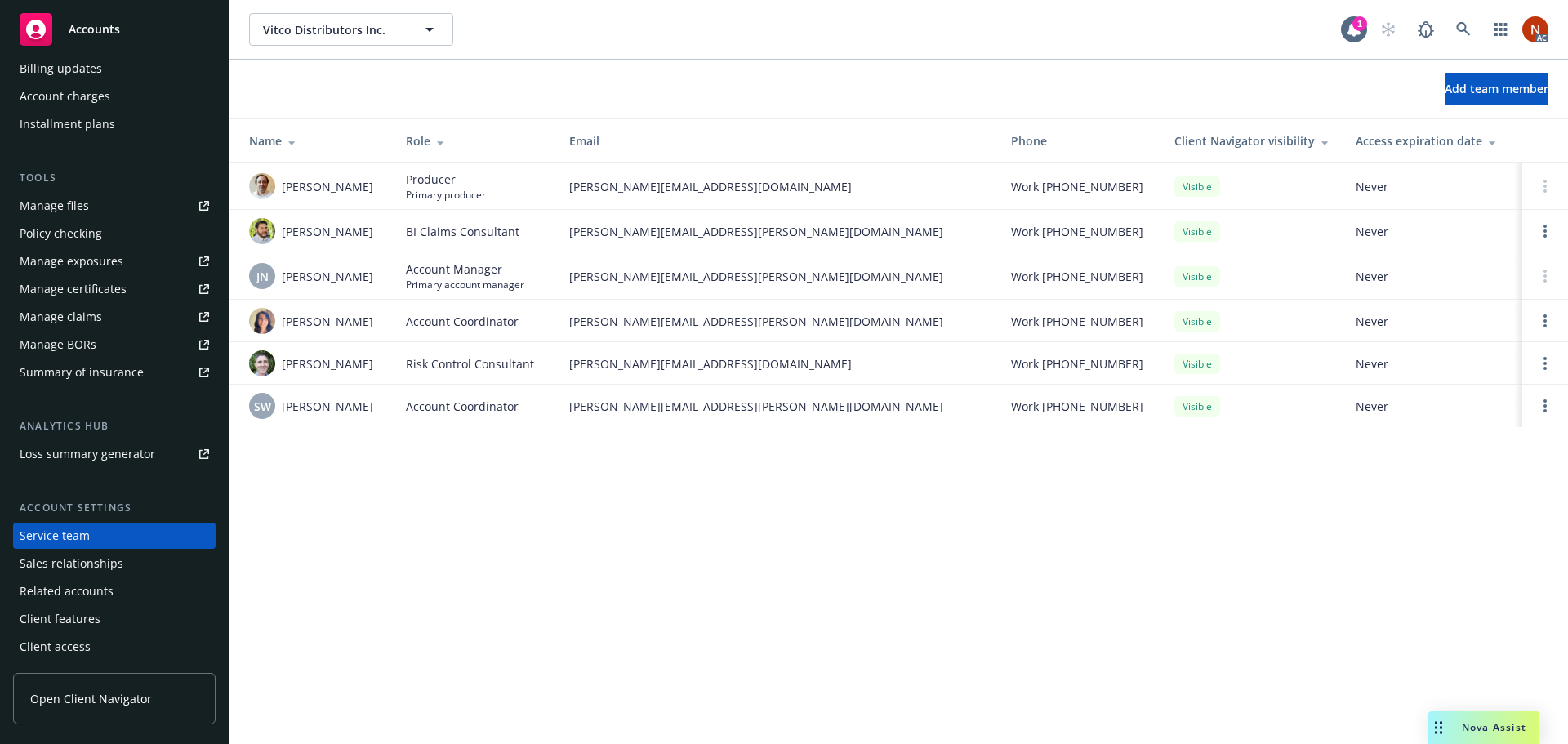
click at [76, 112] on div "Installment plans" at bounding box center [68, 124] width 96 height 26
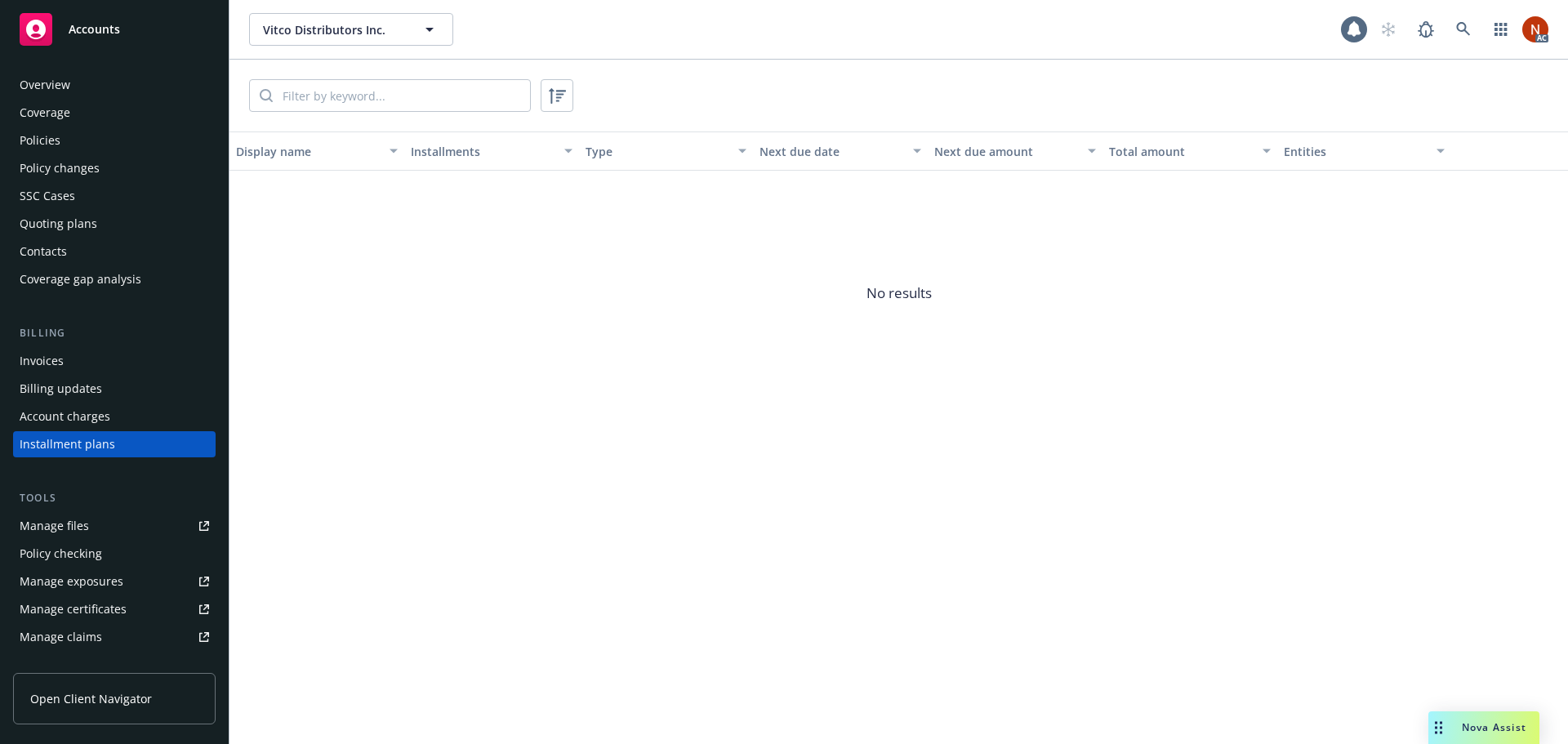
click at [90, 254] on div "Contacts" at bounding box center [114, 252] width 189 height 26
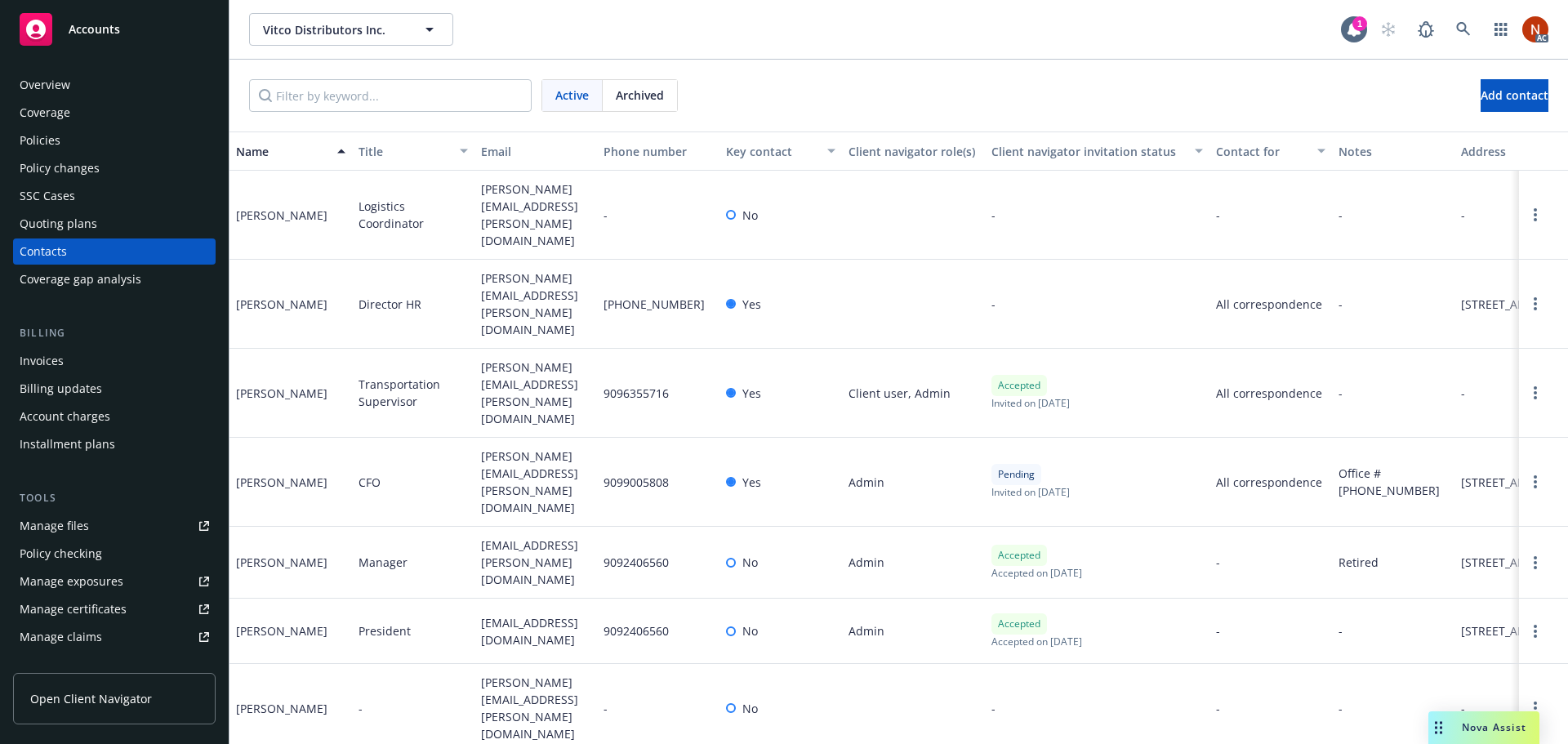
click at [97, 278] on div "Coverage gap analysis" at bounding box center [81, 279] width 121 height 26
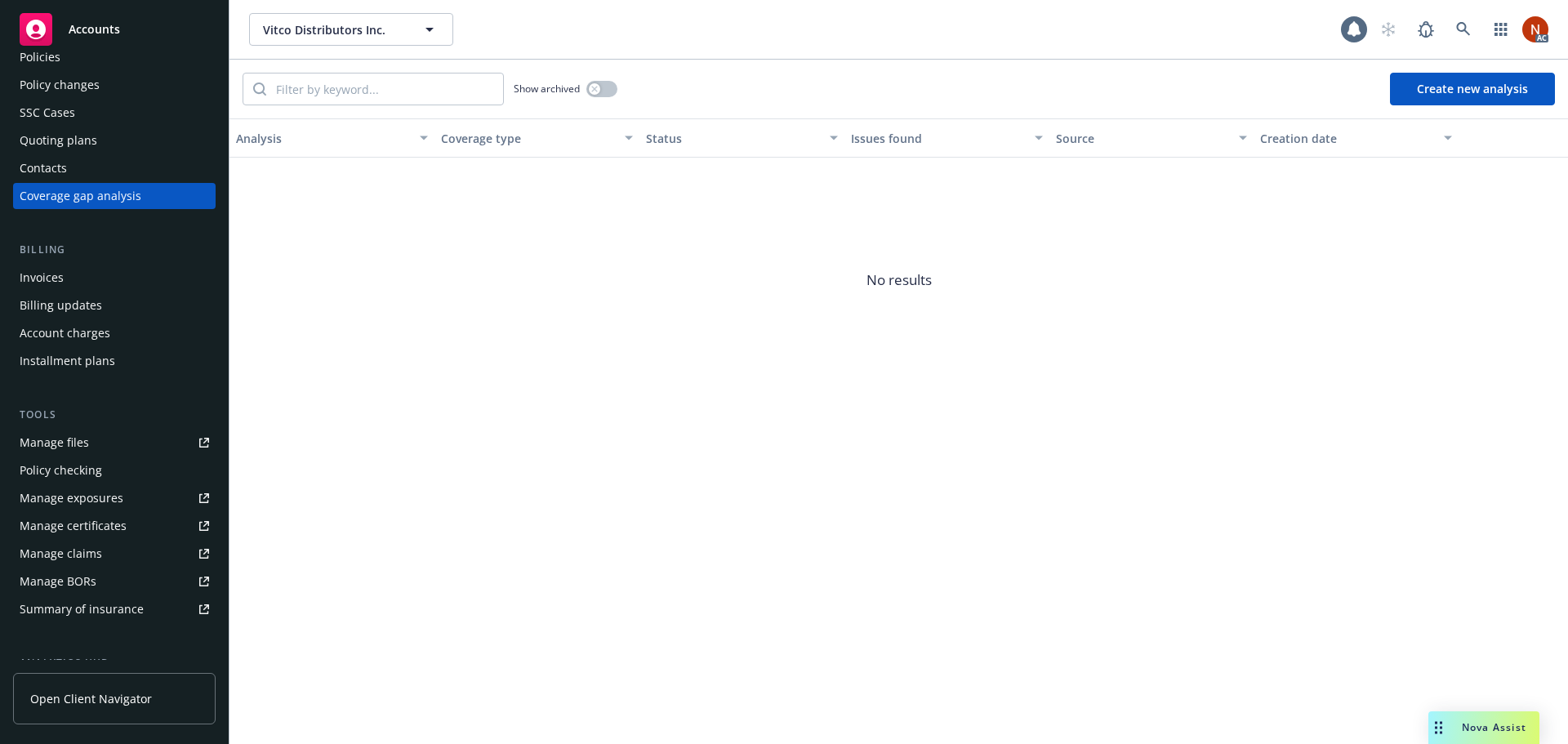
scroll to position [321, 0]
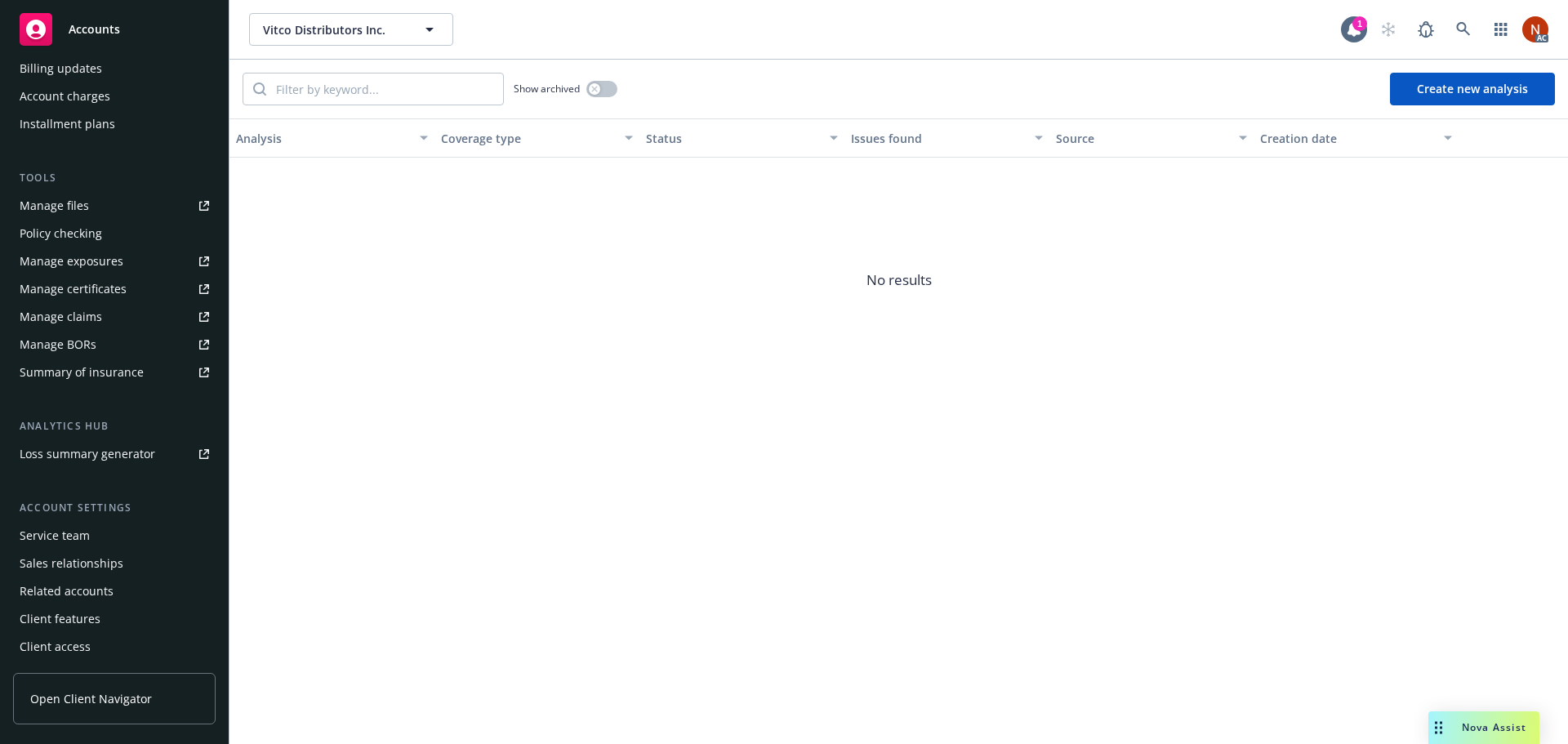
click at [106, 619] on div "Client features" at bounding box center [114, 620] width 189 height 26
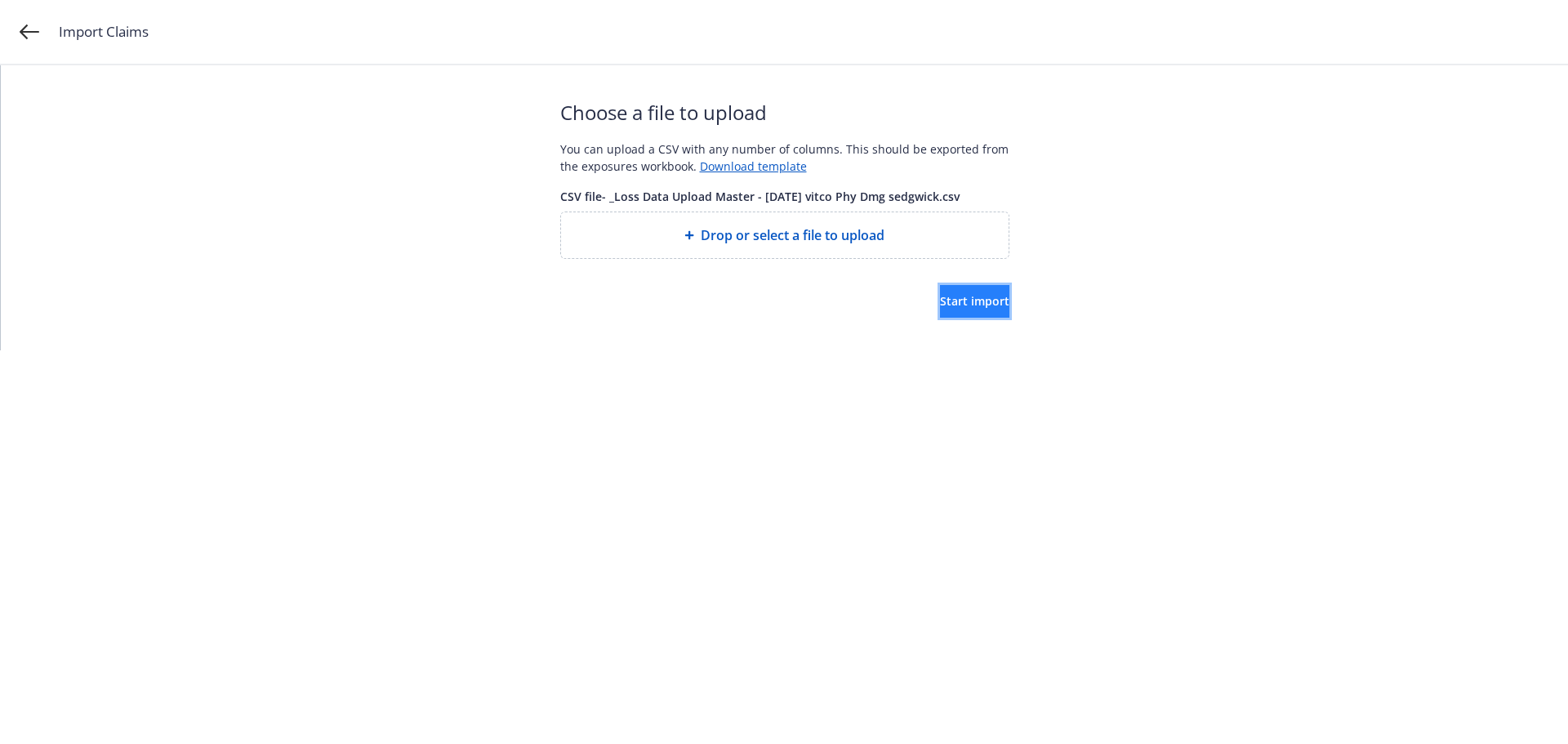
click at [955, 310] on button "Start import" at bounding box center [975, 301] width 70 height 33
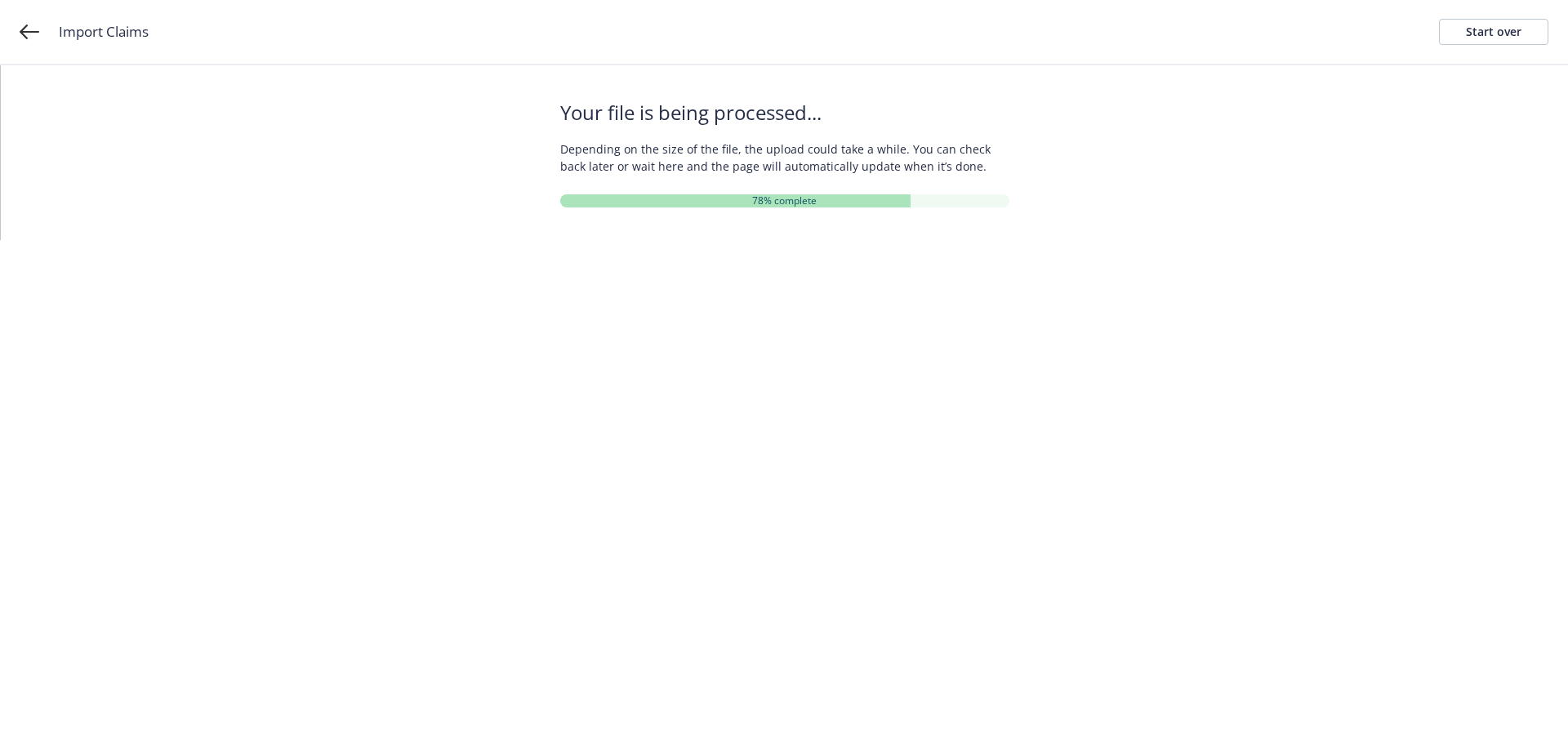
click at [1276, 240] on html "Import Claims Start over Your file is being processed... Depending on the size …" at bounding box center [784, 120] width 1568 height 240
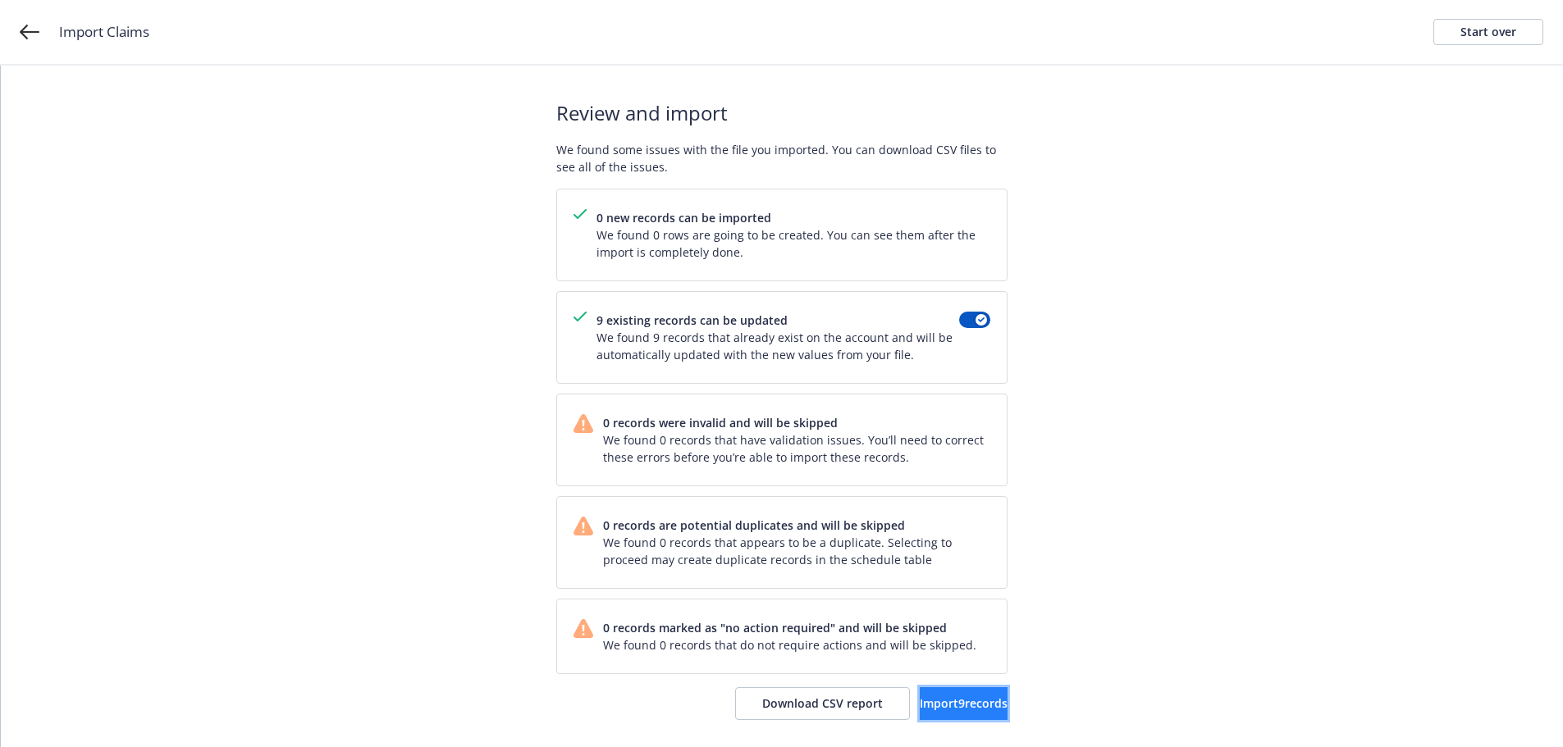
click at [920, 705] on span "Import 9 records" at bounding box center [964, 704] width 88 height 16
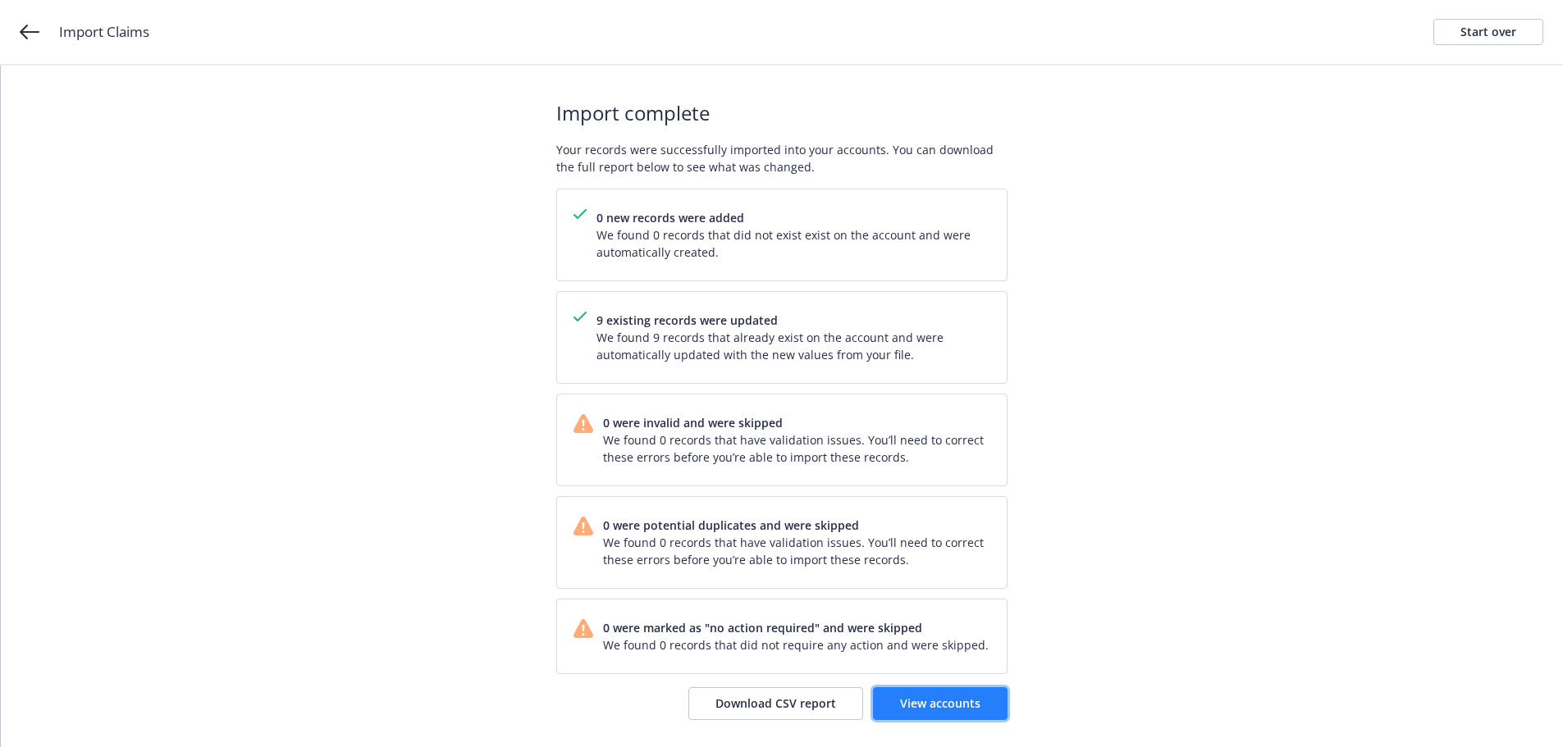
click at [953, 710] on span "View accounts" at bounding box center [940, 704] width 80 height 16
